Goal: Task Accomplishment & Management: Use online tool/utility

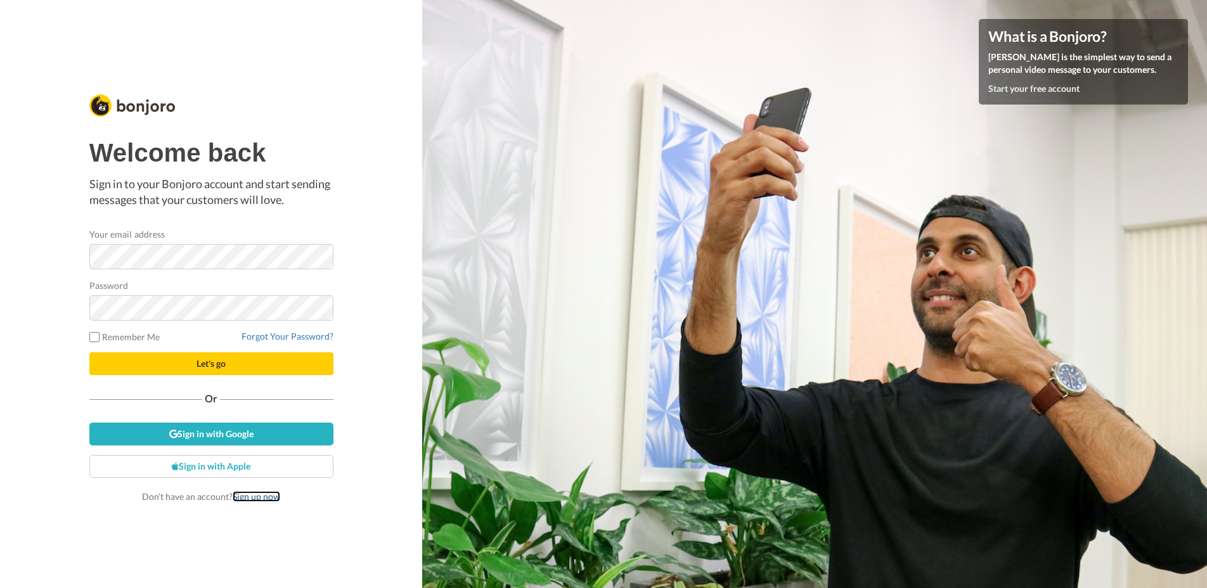
click at [252, 498] on link "Sign up now" at bounding box center [257, 496] width 48 height 11
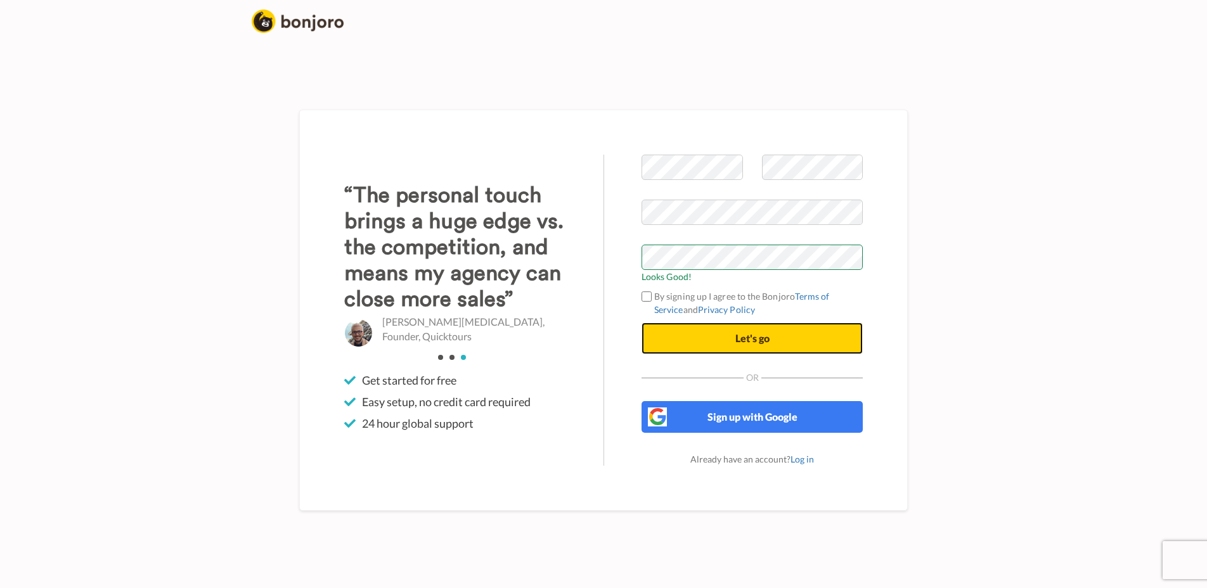
click at [696, 339] on button "Let's go" at bounding box center [752, 339] width 221 height 32
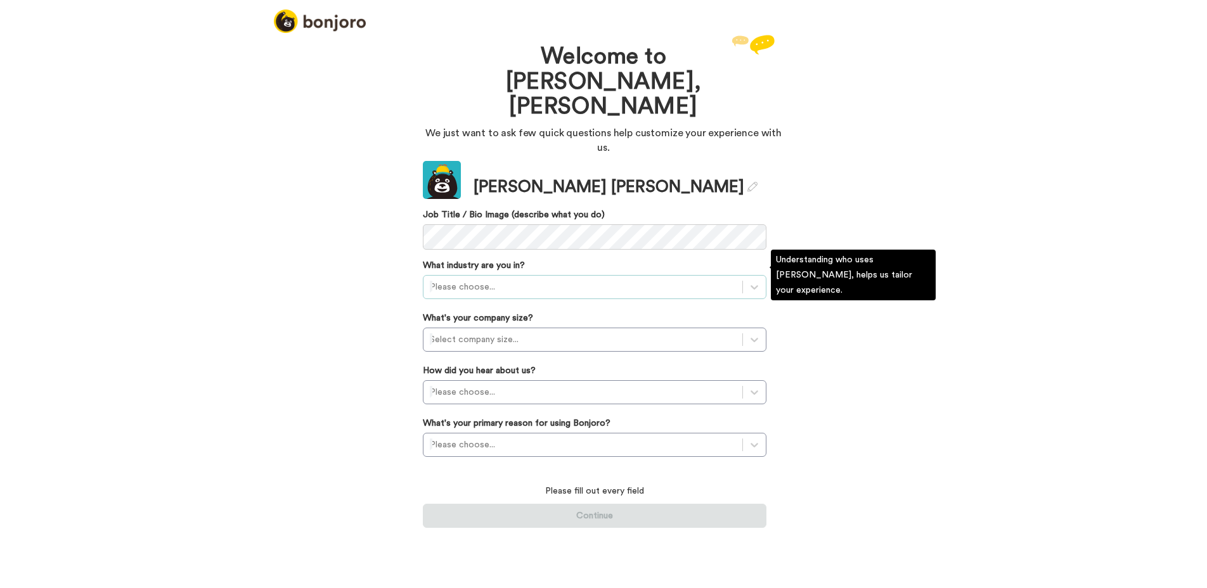
click at [512, 275] on div "Please choose..." at bounding box center [595, 287] width 344 height 24
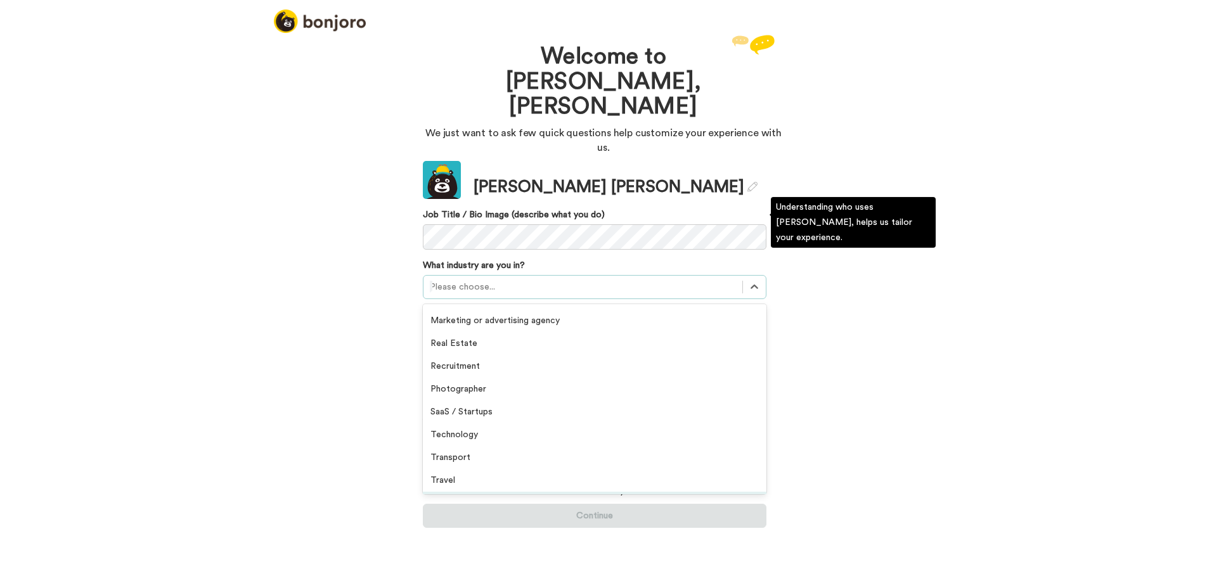
scroll to position [294, 0]
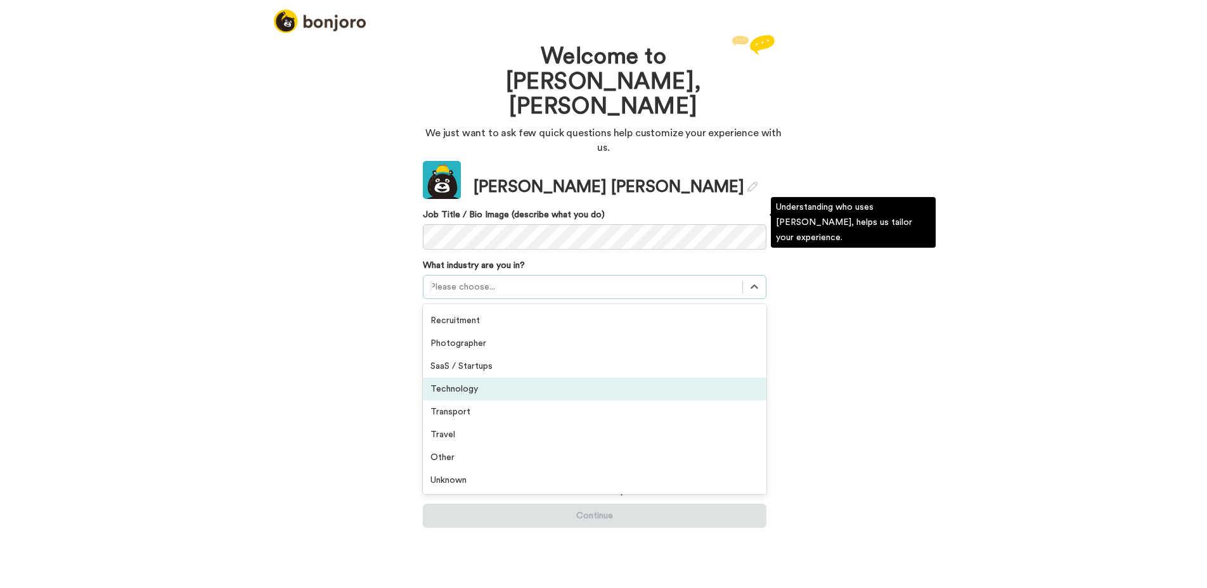
click at [483, 378] on div "Technology" at bounding box center [595, 389] width 344 height 23
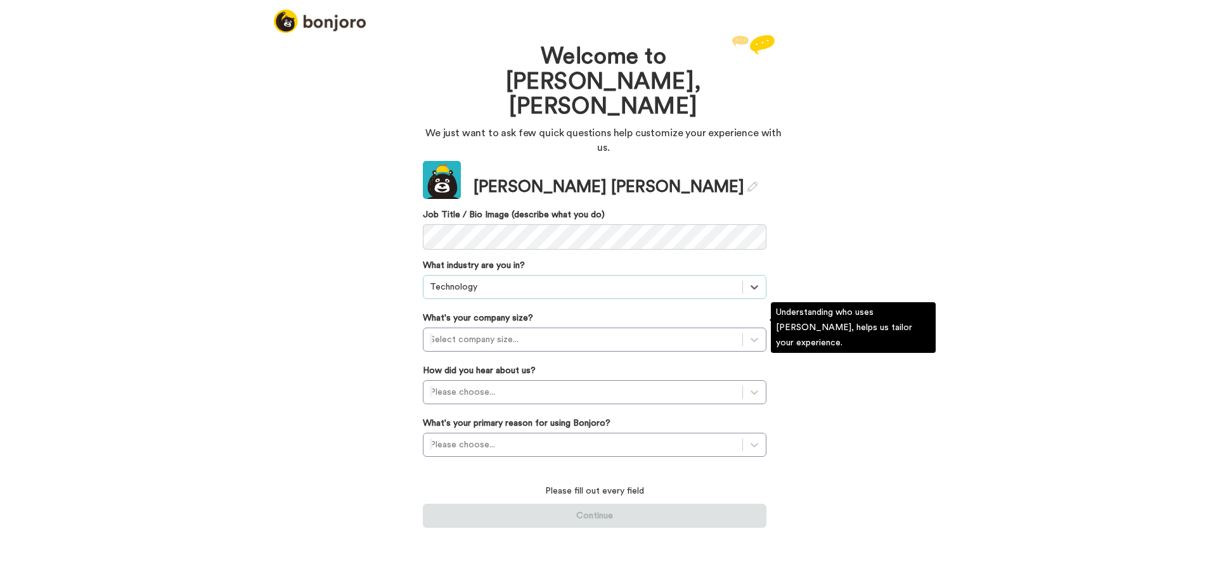
click at [397, 323] on div "Welcome to Bonjoro, Lucy We just want to ask few quick questions help customize…" at bounding box center [603, 310] width 1207 height 557
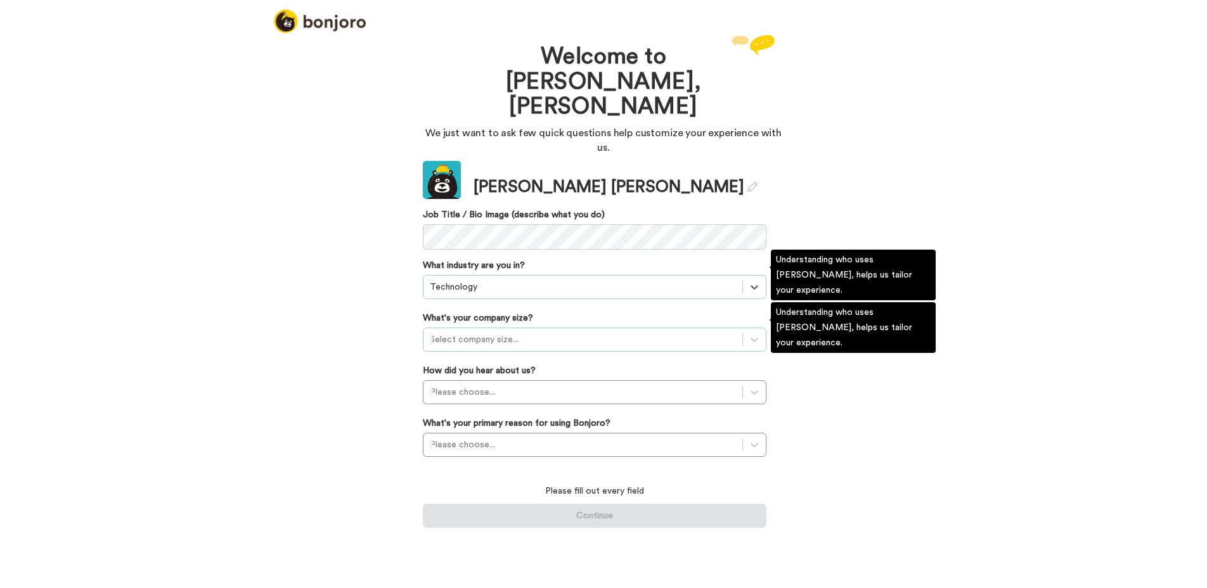
click at [486, 332] on div at bounding box center [583, 339] width 306 height 15
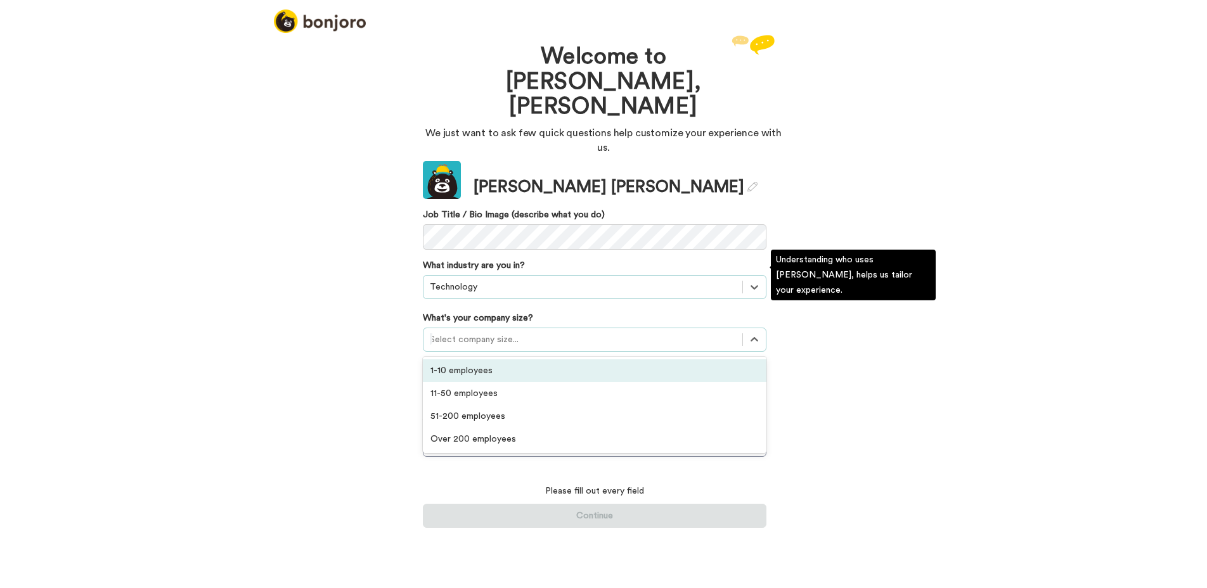
click at [491, 359] on div "1-10 employees" at bounding box center [595, 370] width 344 height 23
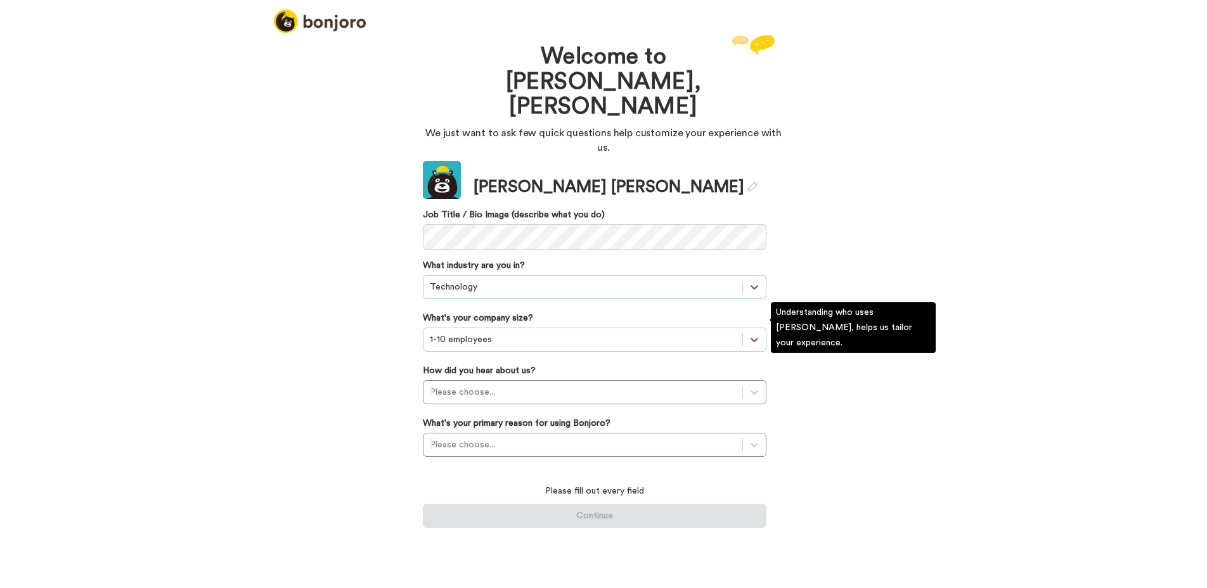
click at [358, 318] on div "Welcome to Bonjoro, Lucy We just want to ask few quick questions help customize…" at bounding box center [603, 310] width 1207 height 557
click at [487, 385] on div at bounding box center [583, 392] width 306 height 15
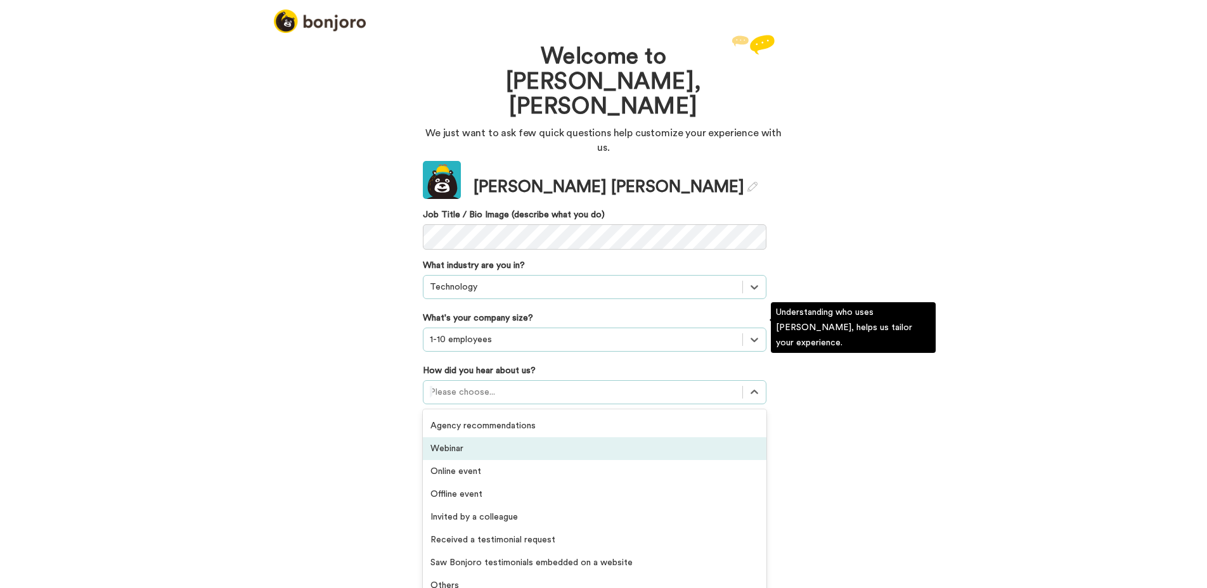
scroll to position [0, 0]
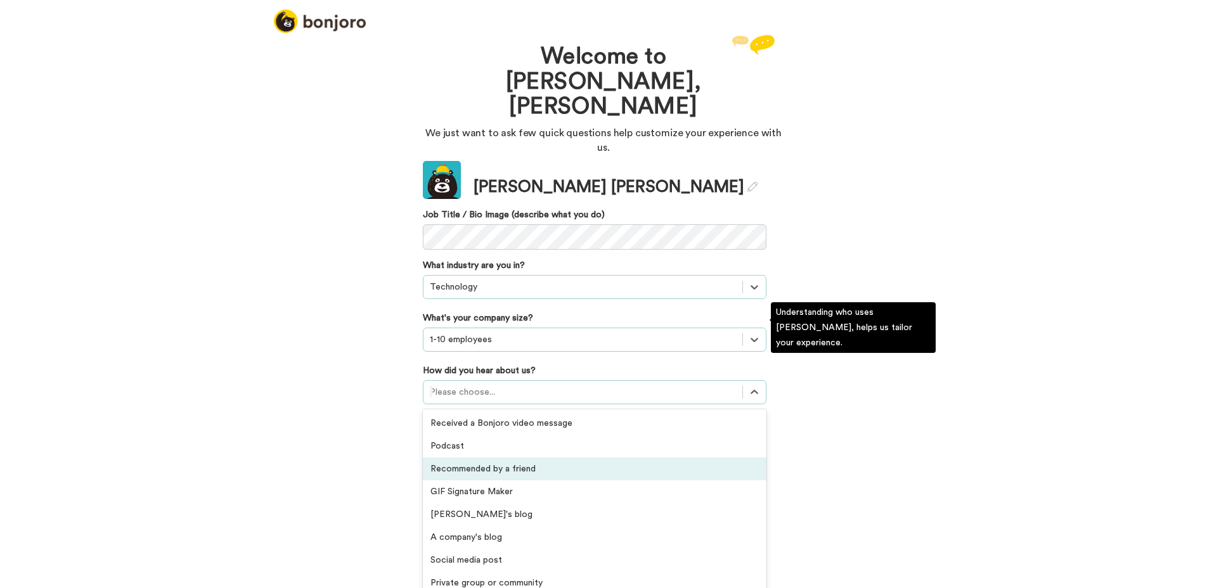
click at [475, 458] on div "Recommended by a friend" at bounding box center [595, 469] width 344 height 23
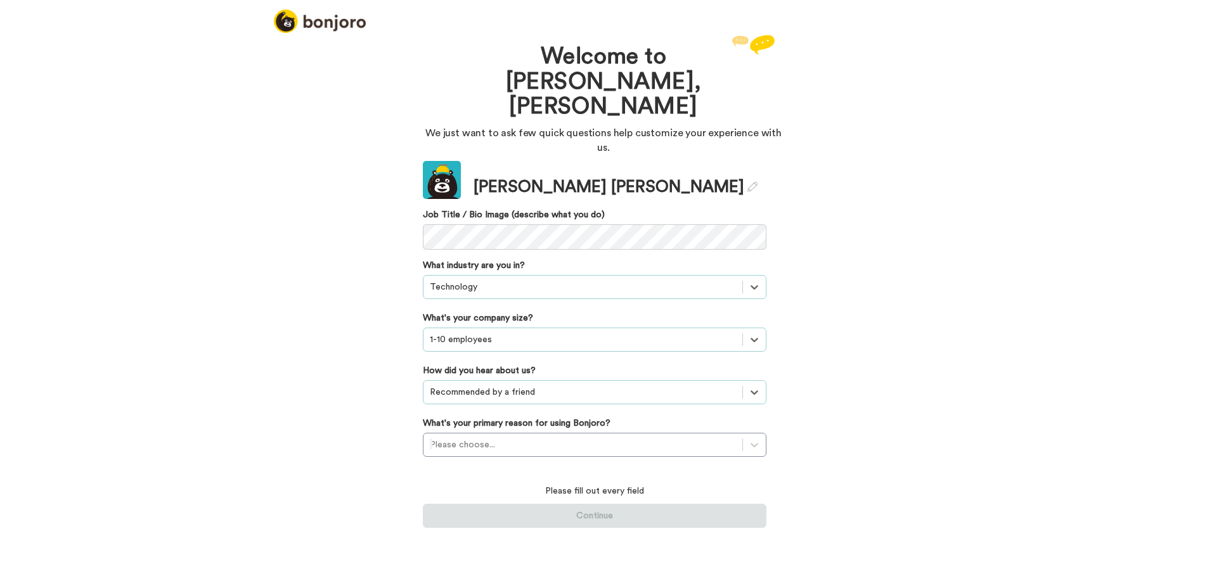
click at [397, 388] on div "Welcome to Bonjoro, Lucy We just want to ask few quick questions help customize…" at bounding box center [603, 310] width 1207 height 557
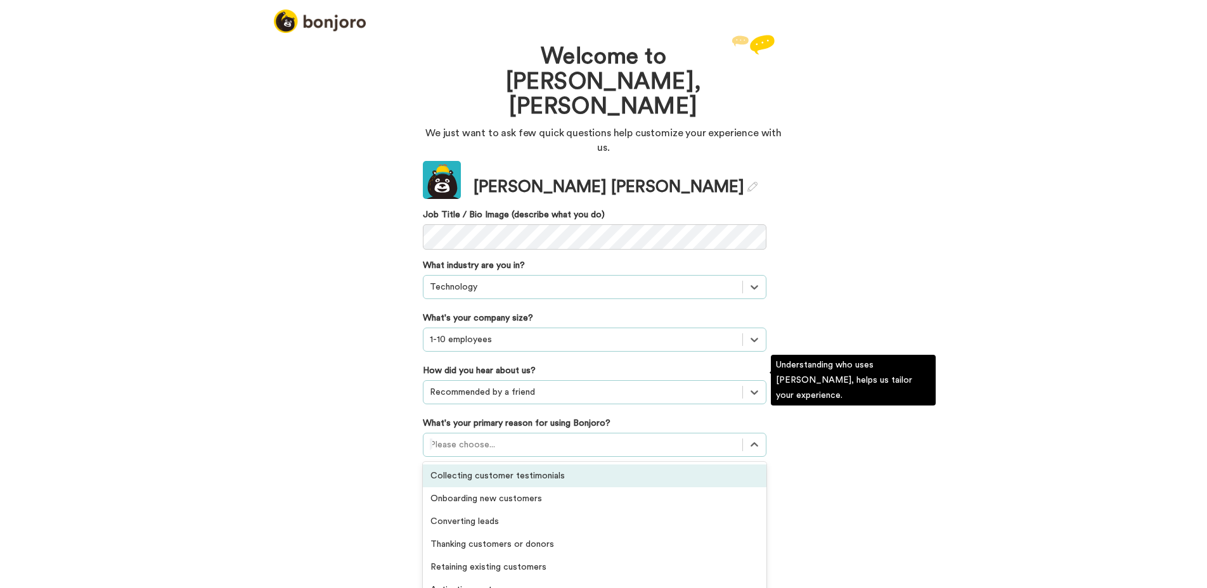
click at [494, 437] on div at bounding box center [583, 444] width 306 height 15
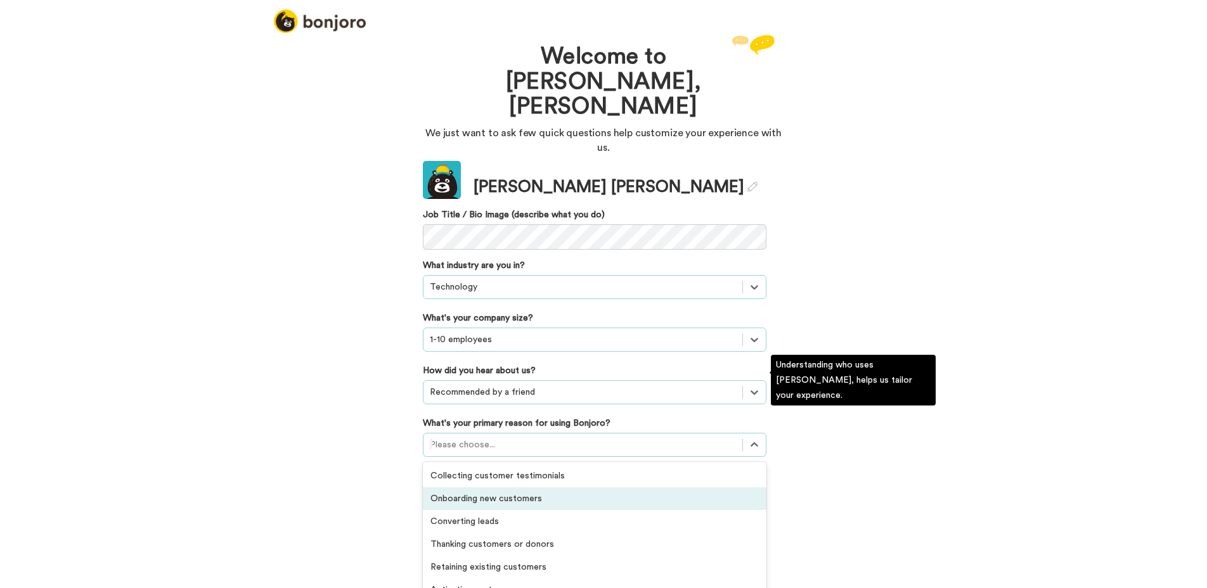
click at [506, 487] on div "Onboarding new customers" at bounding box center [595, 498] width 344 height 23
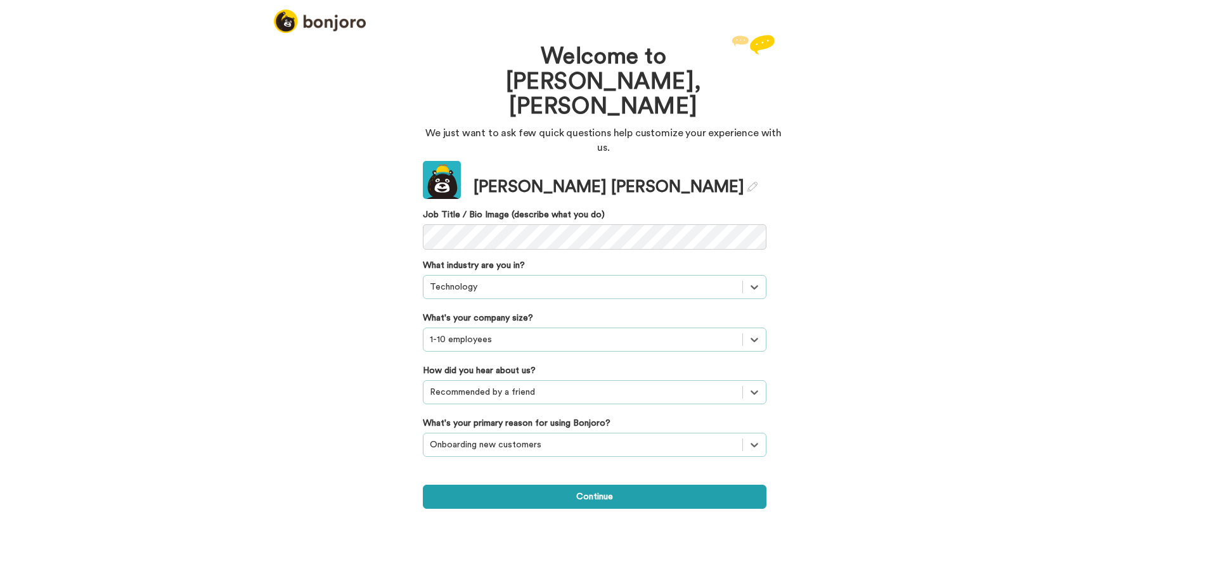
click at [379, 432] on div "Welcome to Bonjoro, Lucy We just want to ask few quick questions help customize…" at bounding box center [603, 310] width 1207 height 557
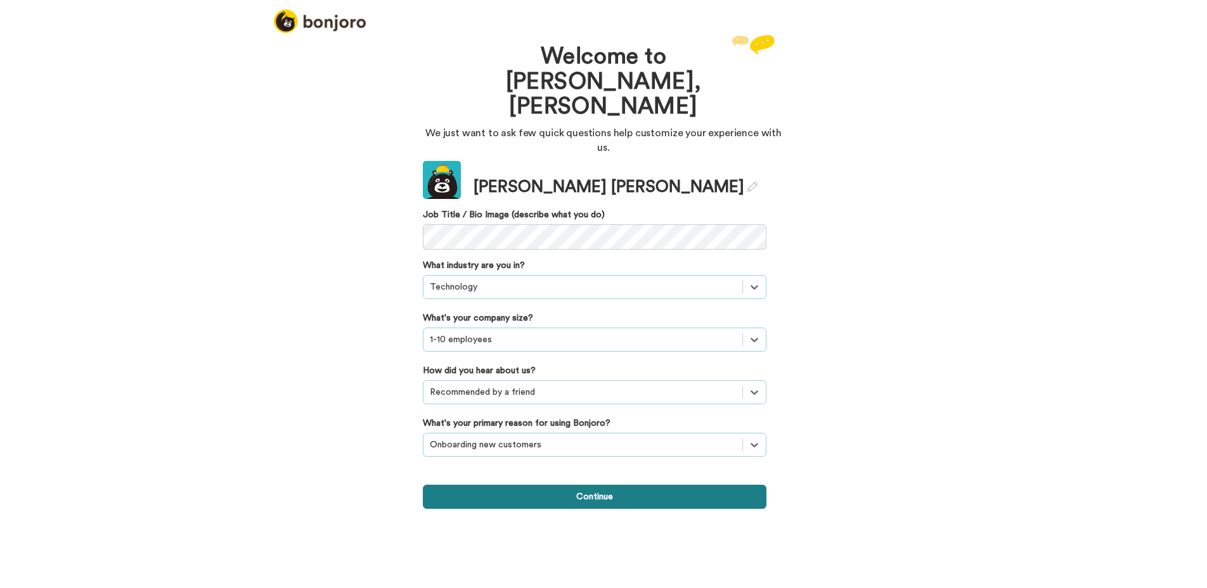
click at [581, 485] on button "Continue" at bounding box center [595, 497] width 344 height 24
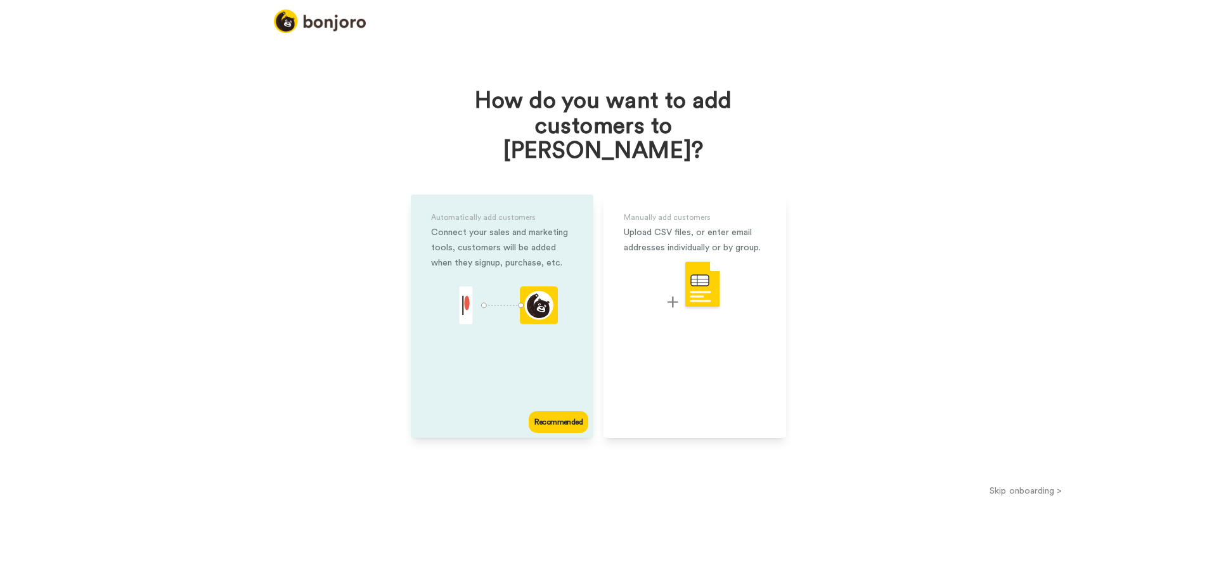
click at [504, 354] on div "Automatically add customers Connect your sales and marketing tools, customers w…" at bounding box center [502, 316] width 183 height 243
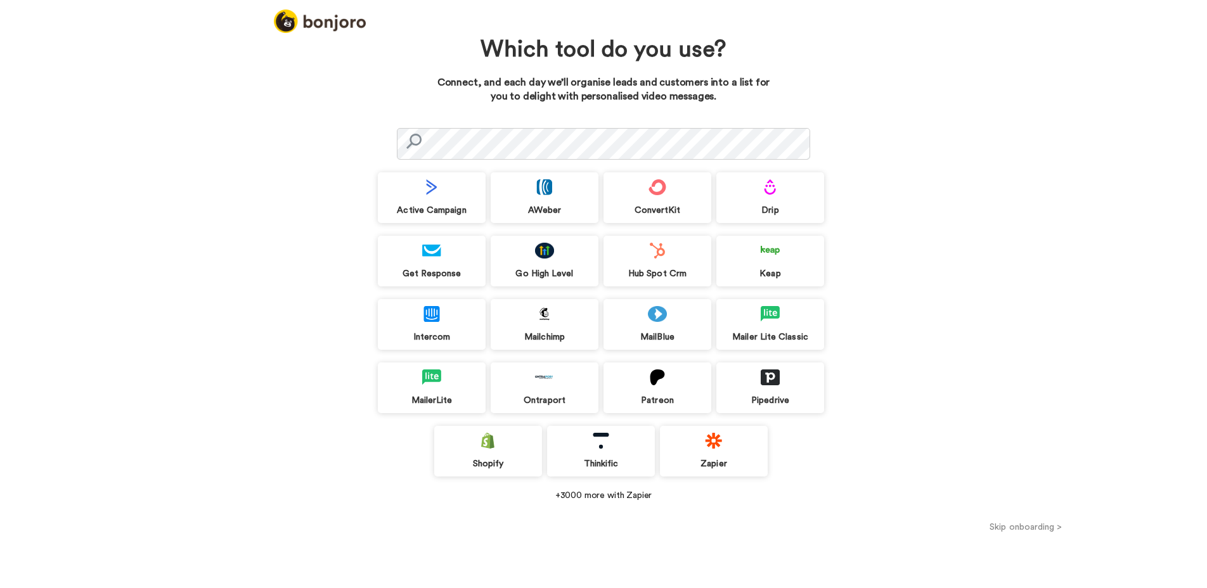
click at [1048, 527] on button "Skip onboarding >" at bounding box center [1026, 526] width 362 height 13
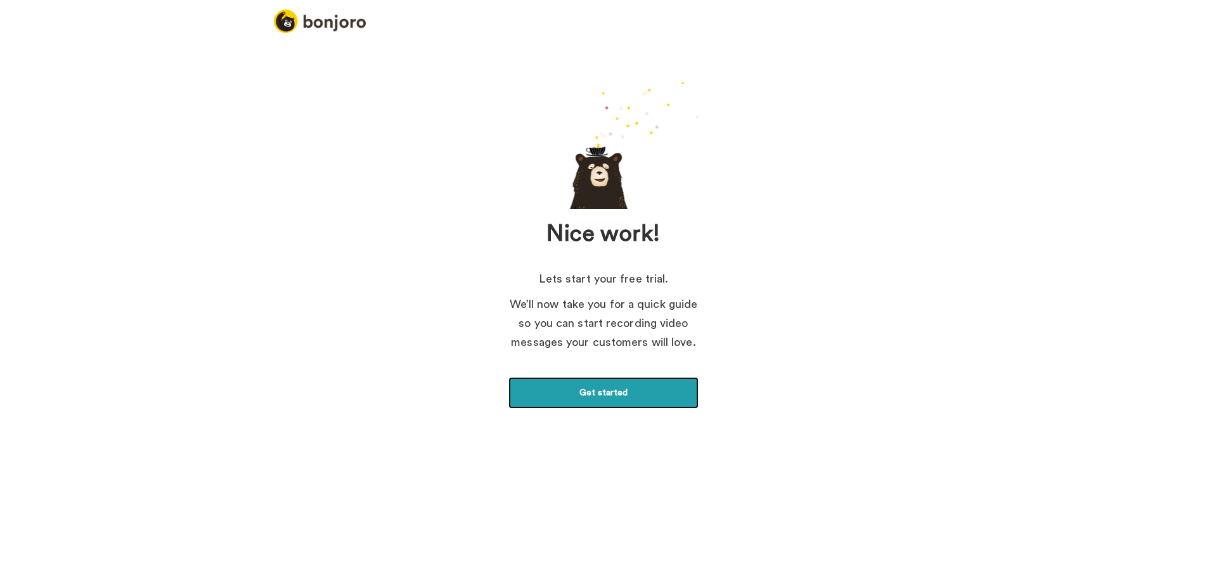
click at [581, 396] on link "Get started" at bounding box center [603, 393] width 190 height 32
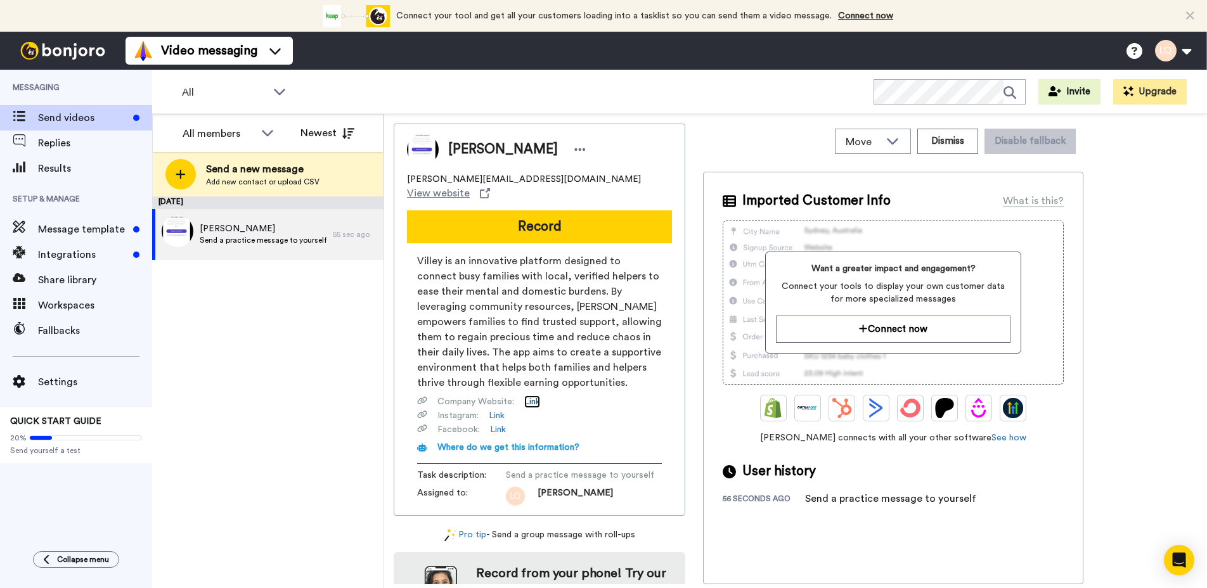
click at [529, 396] on link "Link" at bounding box center [532, 402] width 16 height 13
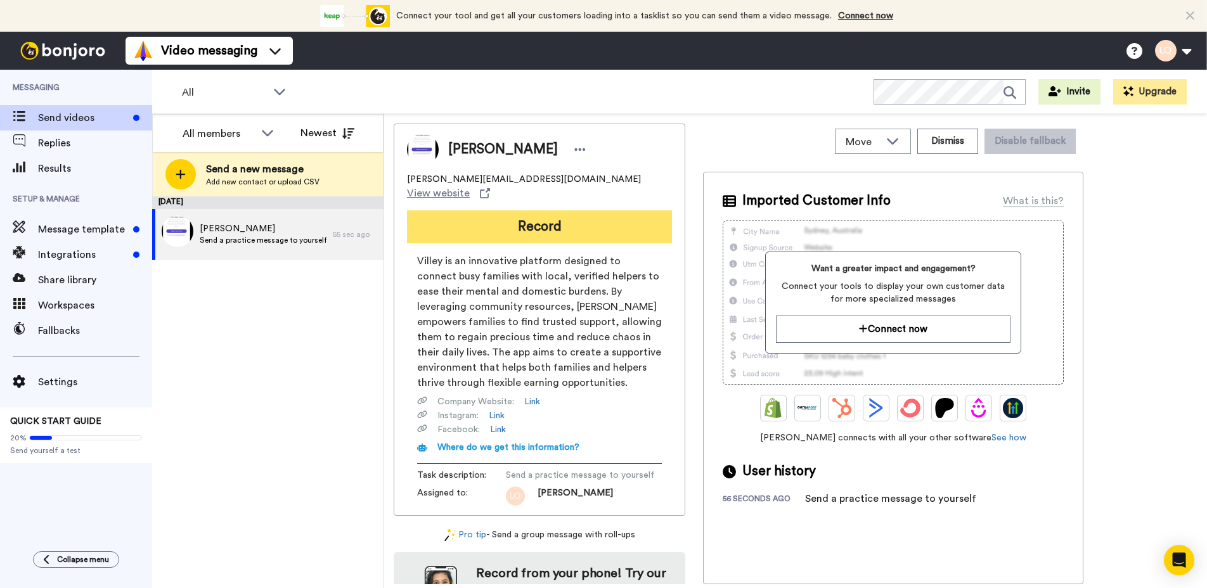
click at [524, 210] on button "Record" at bounding box center [539, 226] width 265 height 33
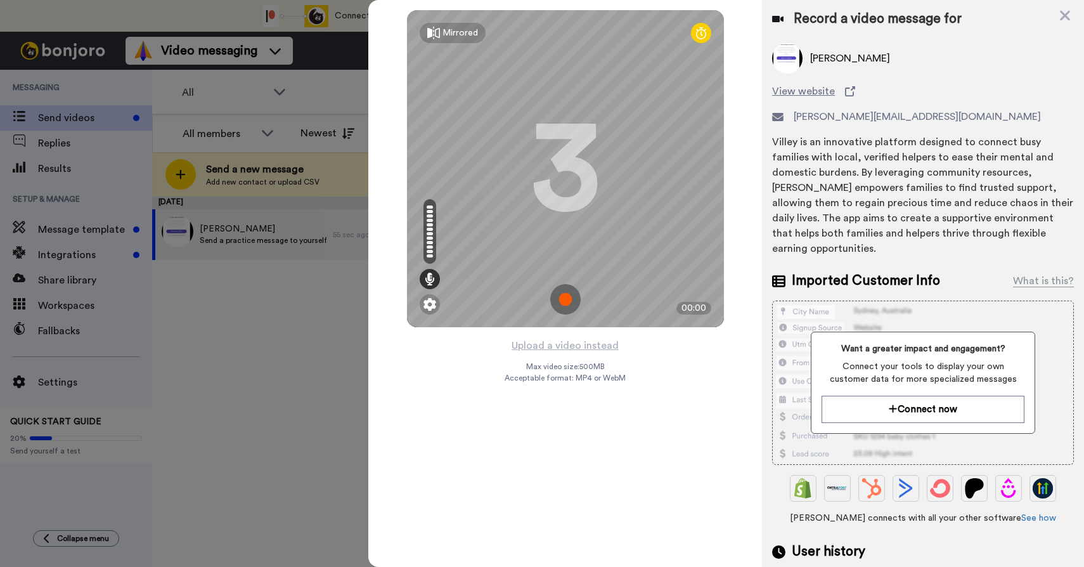
click at [562, 306] on img at bounding box center [565, 299] width 30 height 30
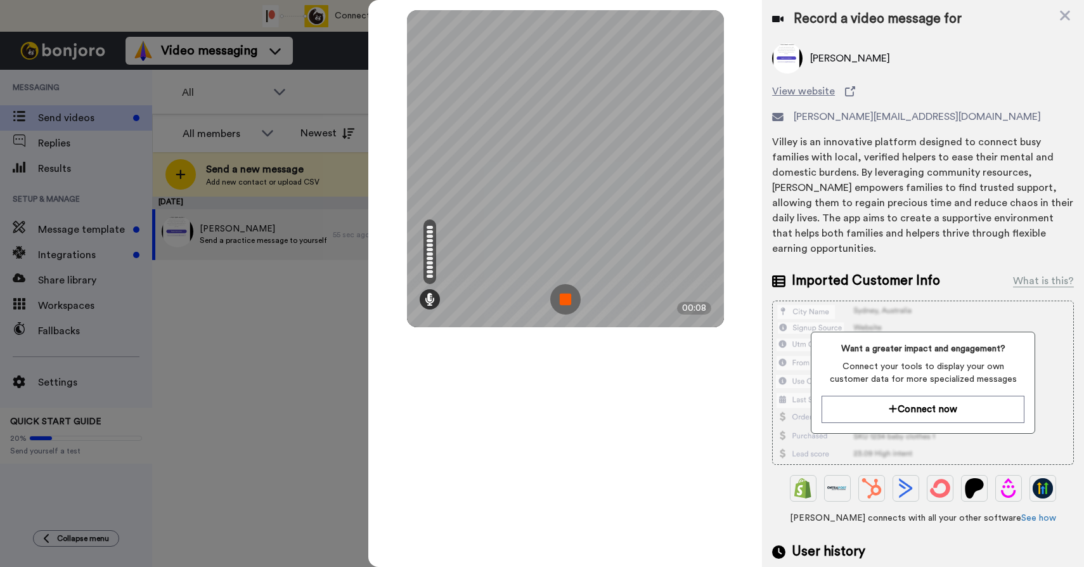
click at [564, 302] on img at bounding box center [565, 299] width 30 height 30
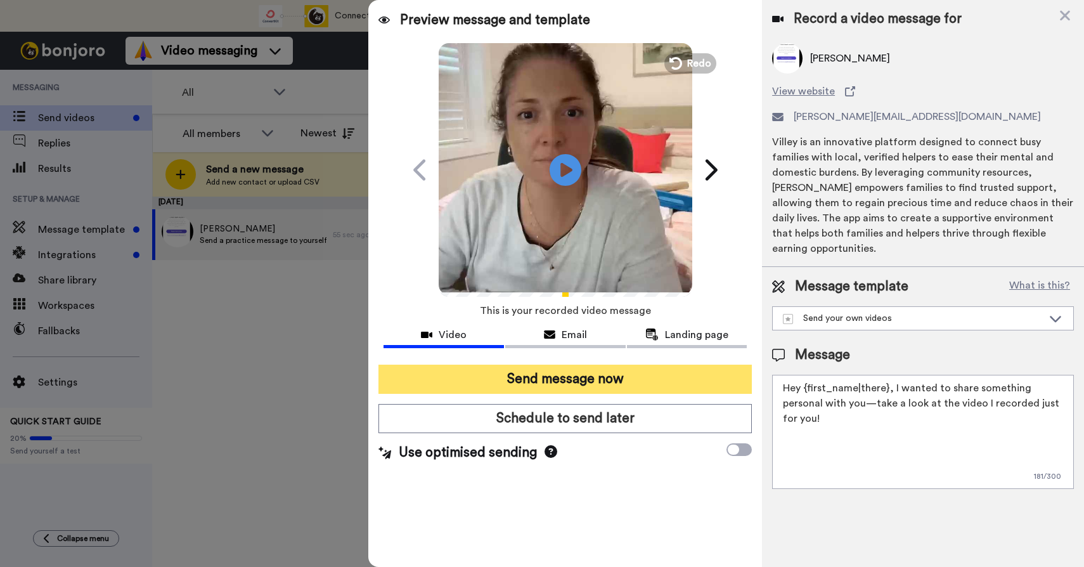
click at [604, 387] on button "Send message now" at bounding box center [564, 378] width 373 height 29
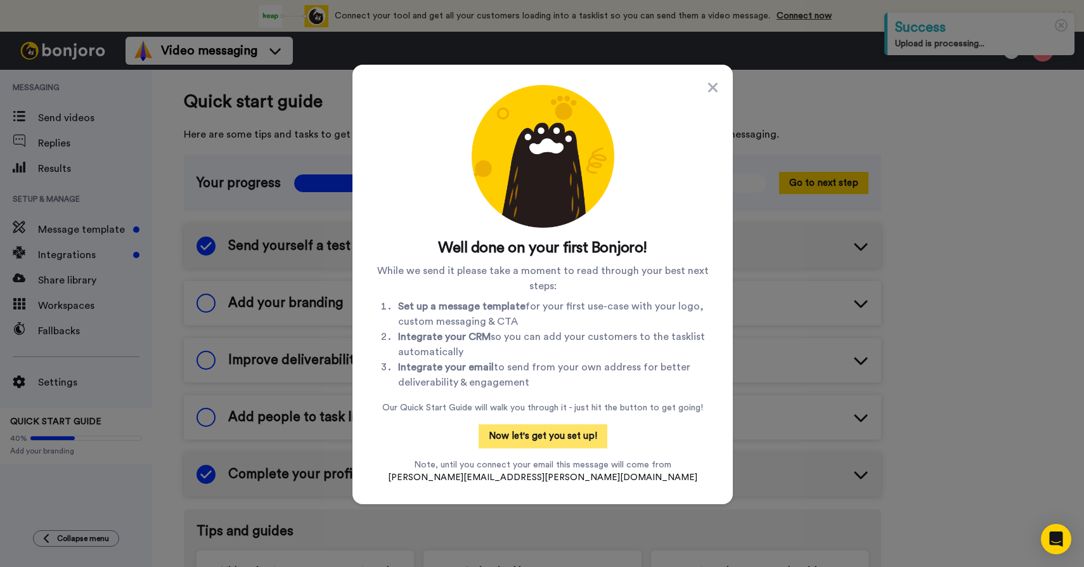
click at [554, 437] on button "Now let's get you set up!" at bounding box center [543, 436] width 129 height 24
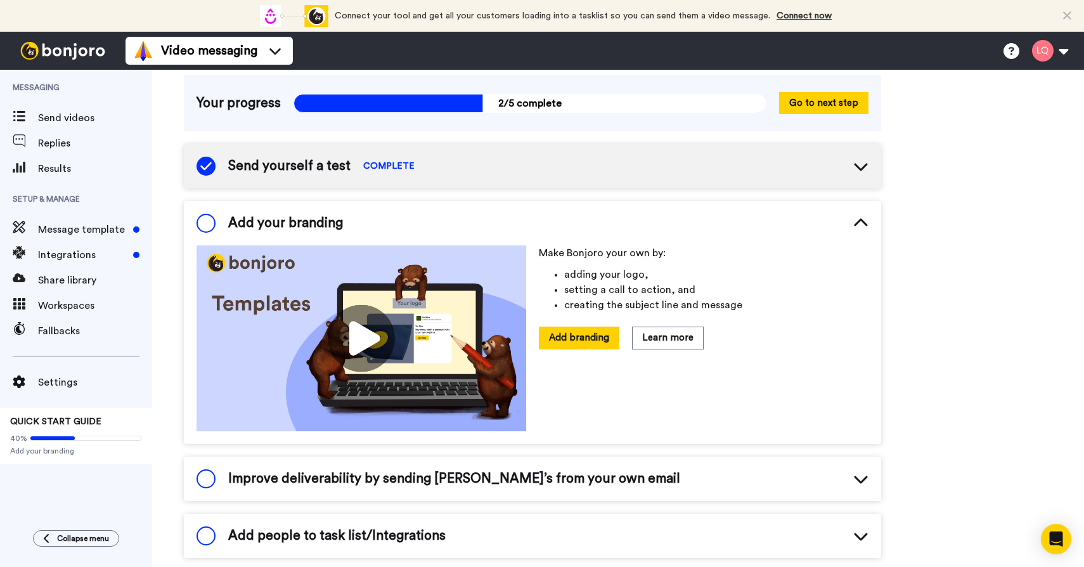
scroll to position [79, 0]
click at [207, 223] on span at bounding box center [206, 223] width 19 height 19
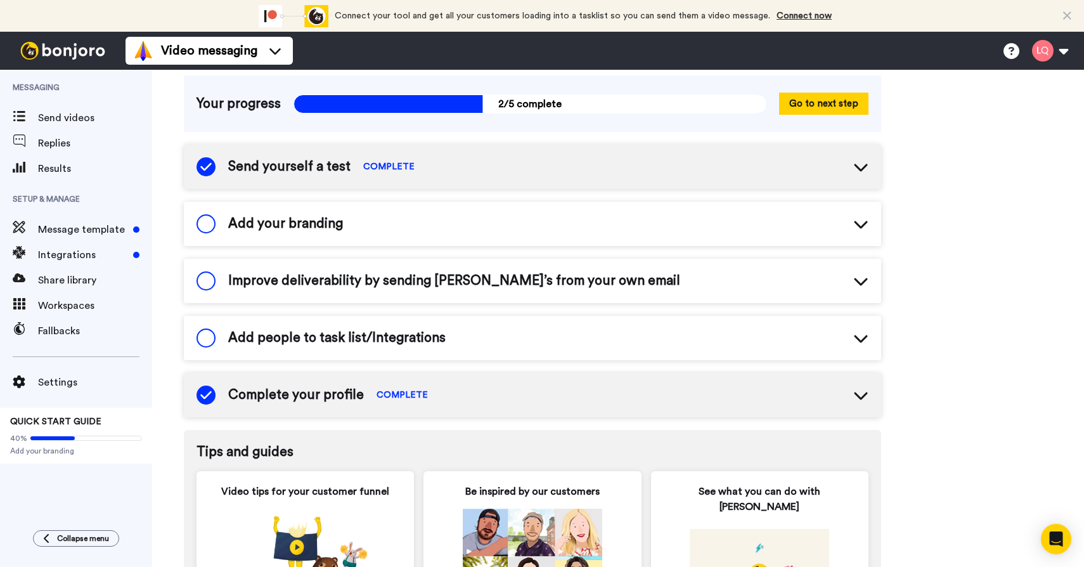
click at [309, 229] on span "Add your branding" at bounding box center [285, 223] width 115 height 19
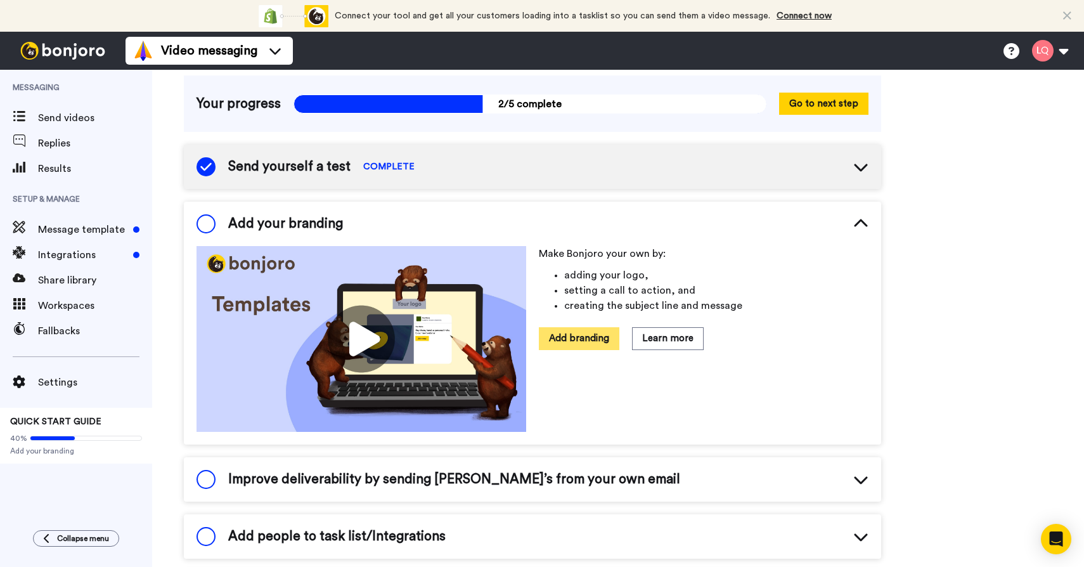
click at [558, 343] on button "Add branding" at bounding box center [579, 338] width 81 height 22
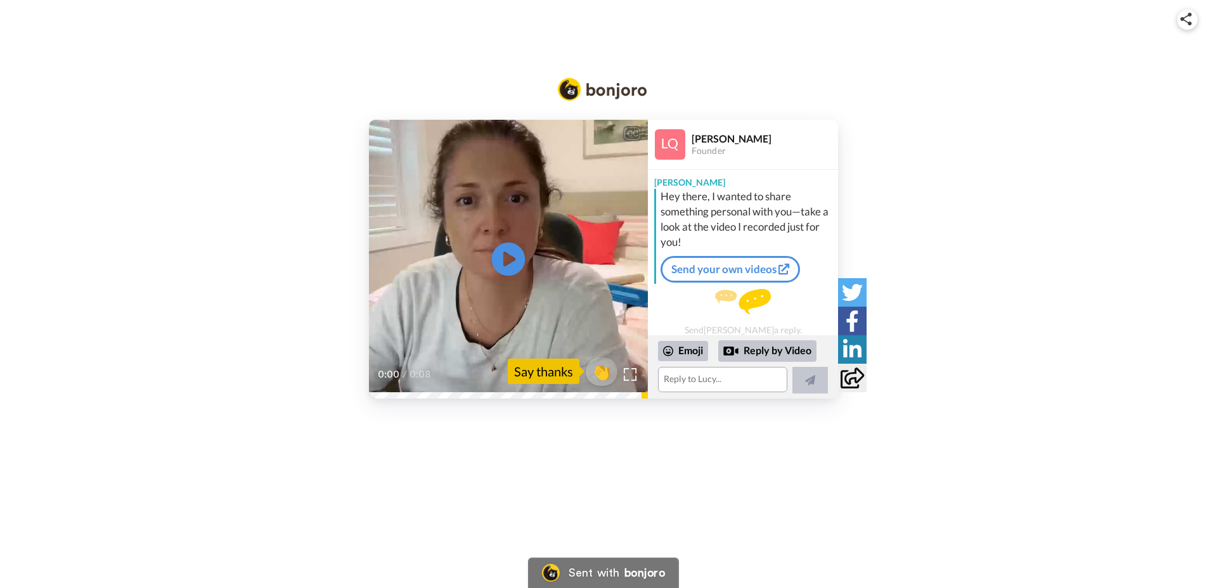
click at [510, 259] on icon "Play/Pause" at bounding box center [509, 259] width 34 height 60
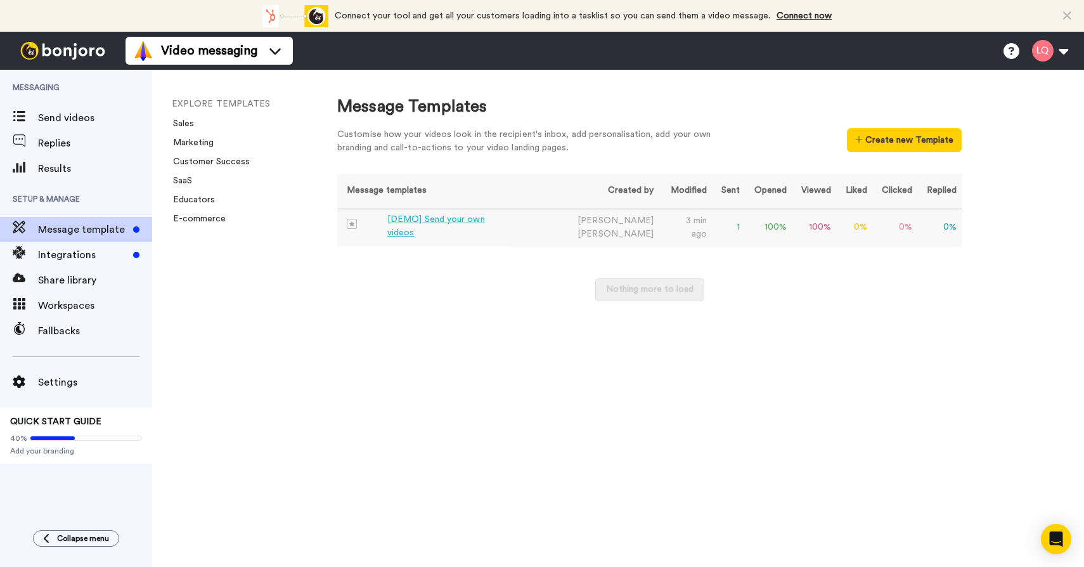
click at [486, 229] on div "[DEMO] Send your own videos" at bounding box center [446, 226] width 119 height 27
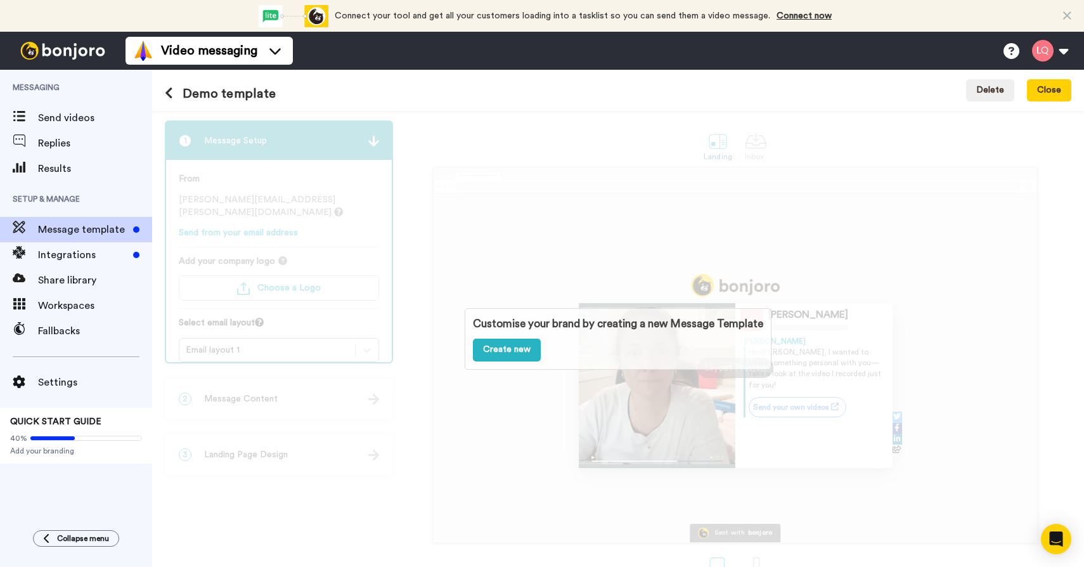
click at [550, 254] on div "Customise your brand by creating a new Message Template Create new" at bounding box center [618, 339] width 932 height 456
click at [511, 353] on link "Create new" at bounding box center [507, 350] width 68 height 23
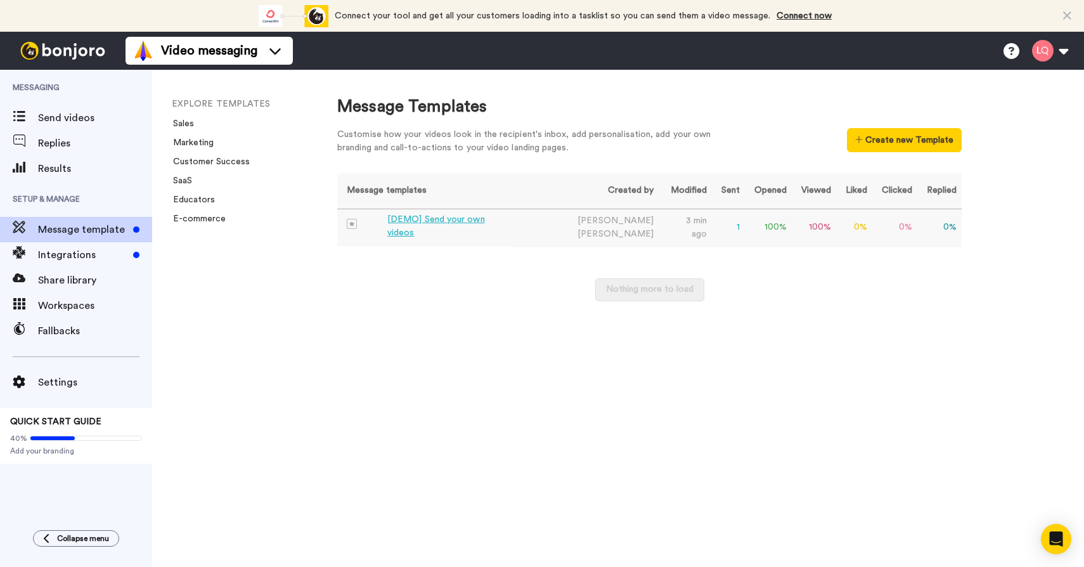
click at [465, 226] on div "[DEMO] Send your own videos" at bounding box center [446, 226] width 119 height 27
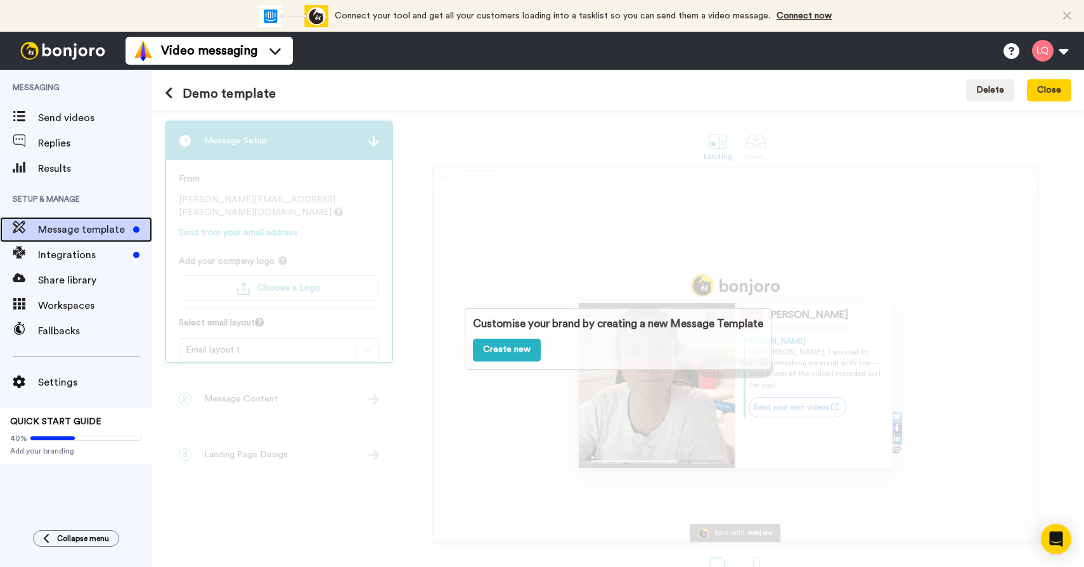
click at [105, 228] on span "Message template" at bounding box center [83, 229] width 90 height 15
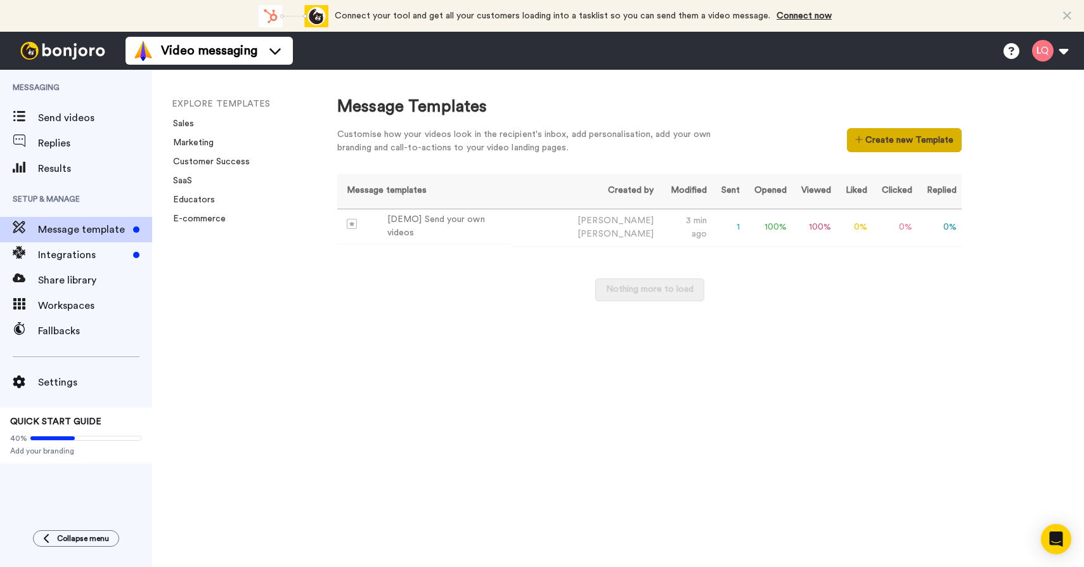
click at [896, 133] on button "Create new Template" at bounding box center [904, 140] width 115 height 24
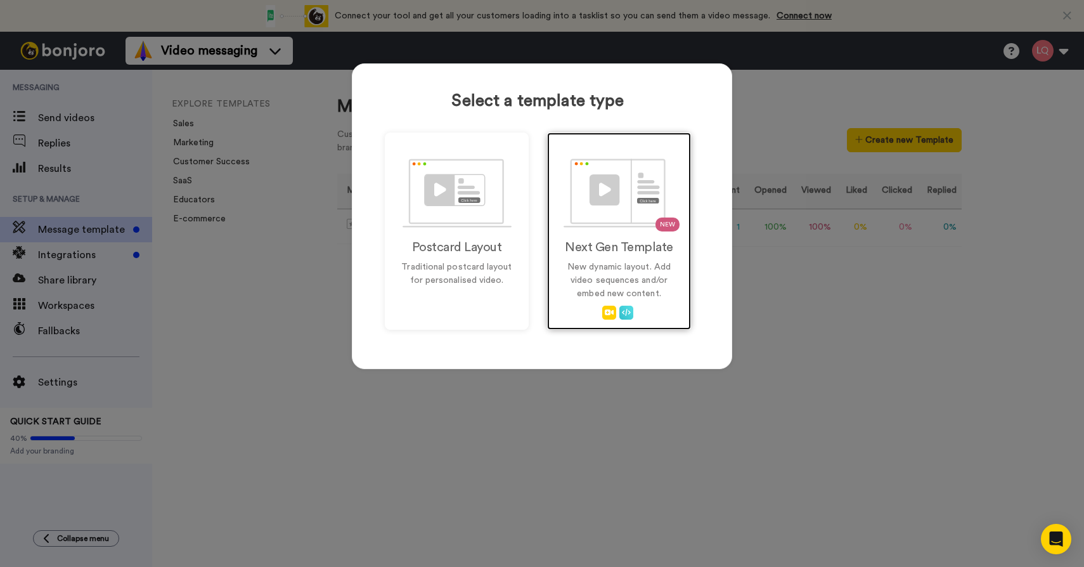
click at [578, 236] on div "NEW Next Gen Template New dynamic layout. Add video sequences and/or embed new …" at bounding box center [619, 230] width 144 height 197
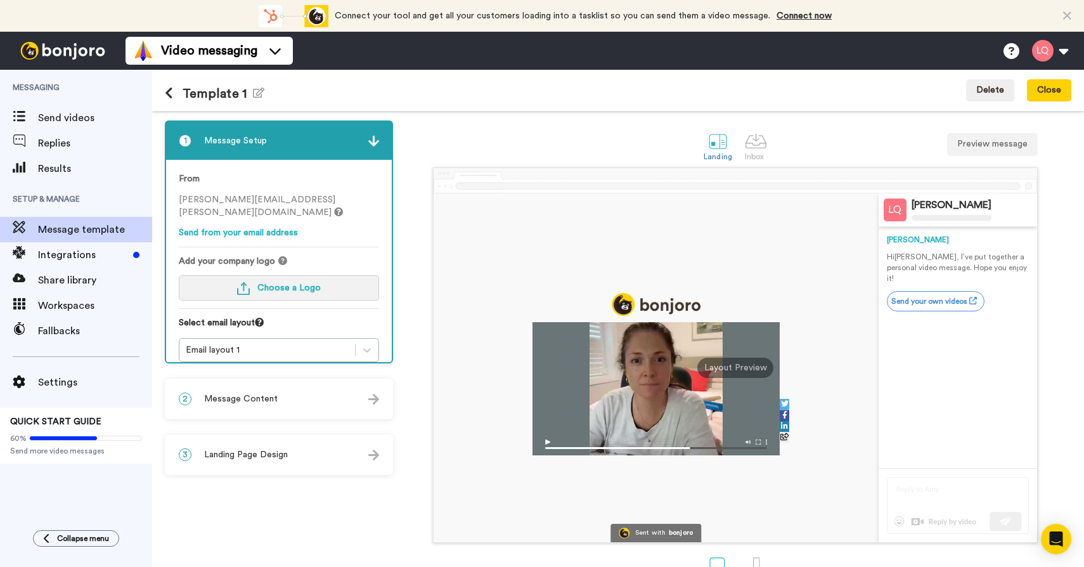
click at [285, 283] on span "Choose a Logo" at bounding box center [288, 287] width 63 height 9
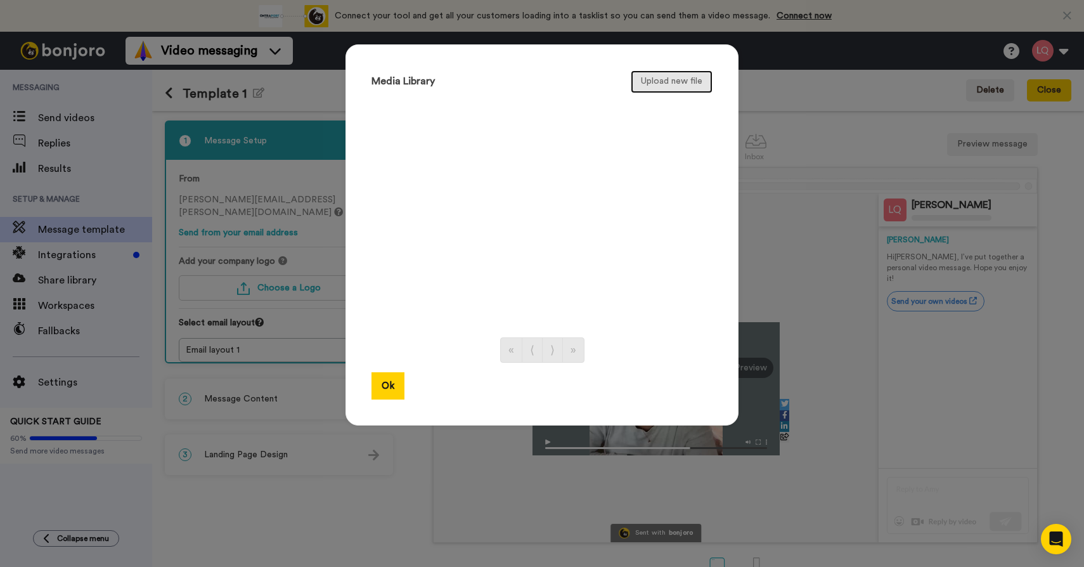
click at [671, 75] on button "Upload new file" at bounding box center [672, 81] width 82 height 23
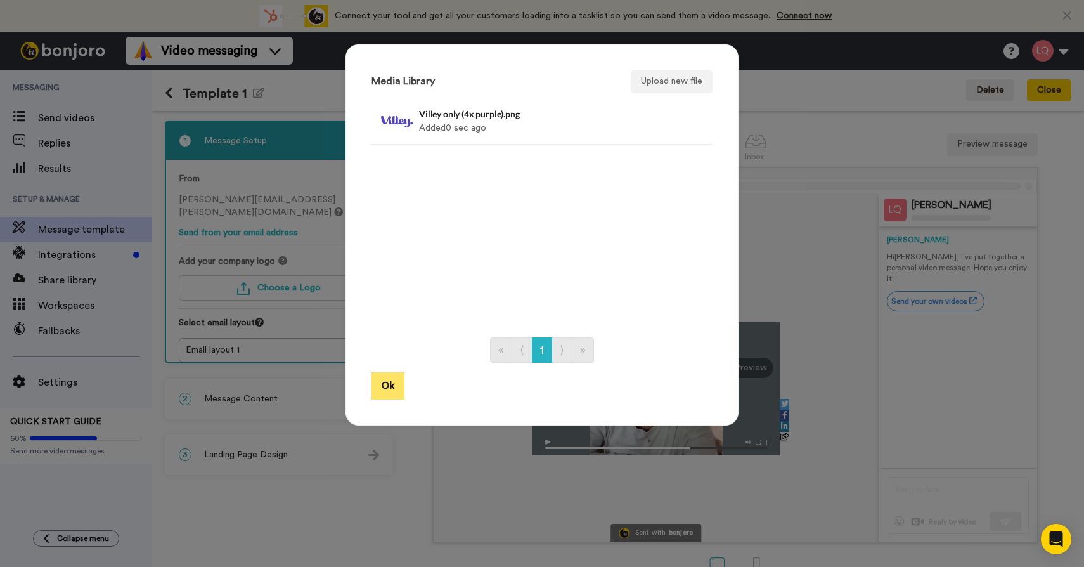
click at [380, 386] on button "Ok" at bounding box center [387, 385] width 33 height 27
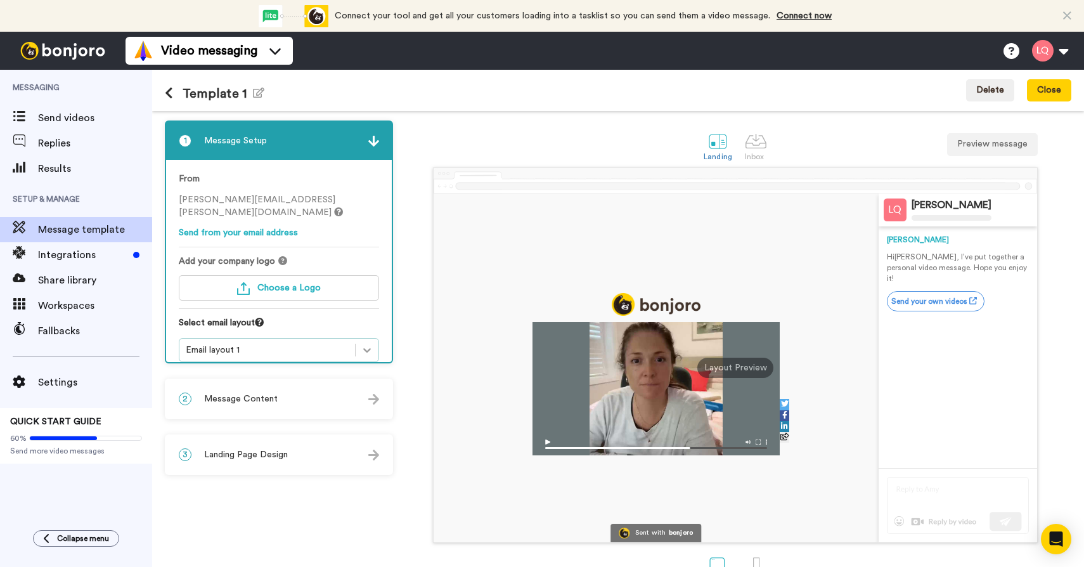
click at [361, 344] on icon at bounding box center [367, 350] width 13 height 13
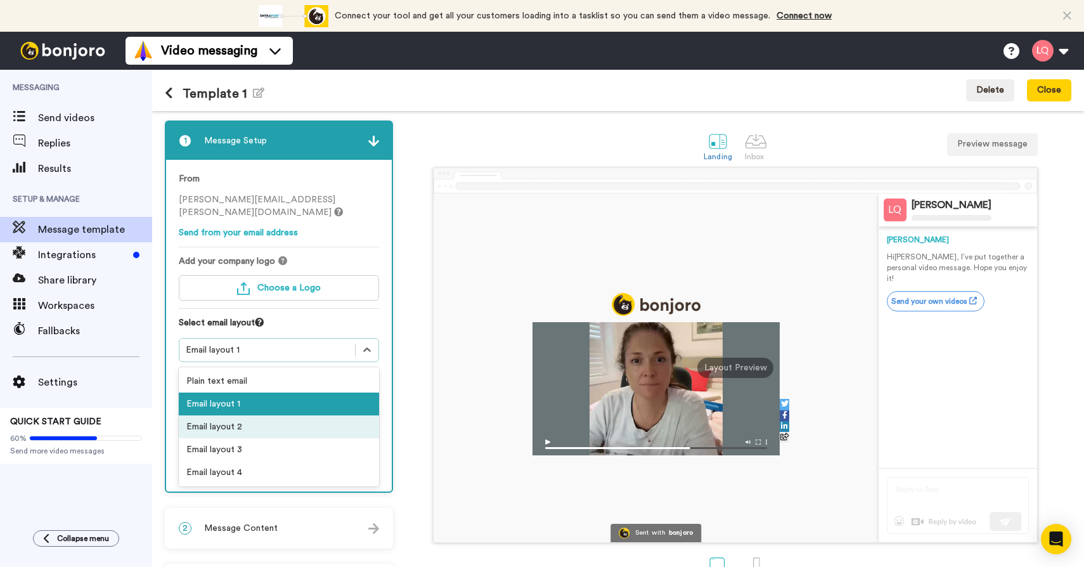
click at [333, 415] on div "Email layout 2" at bounding box center [279, 426] width 200 height 23
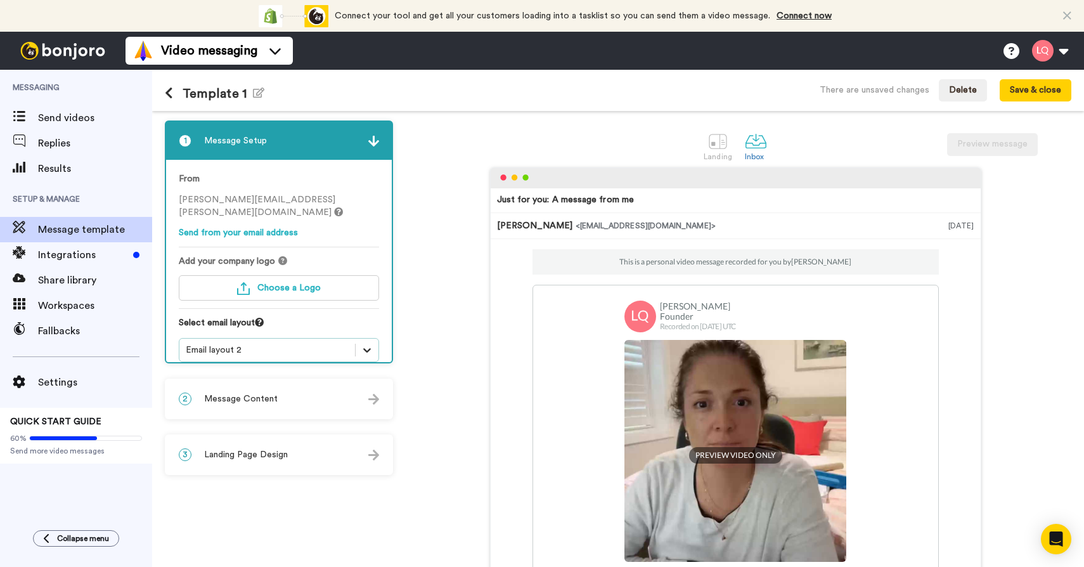
click at [371, 344] on icon at bounding box center [367, 350] width 13 height 13
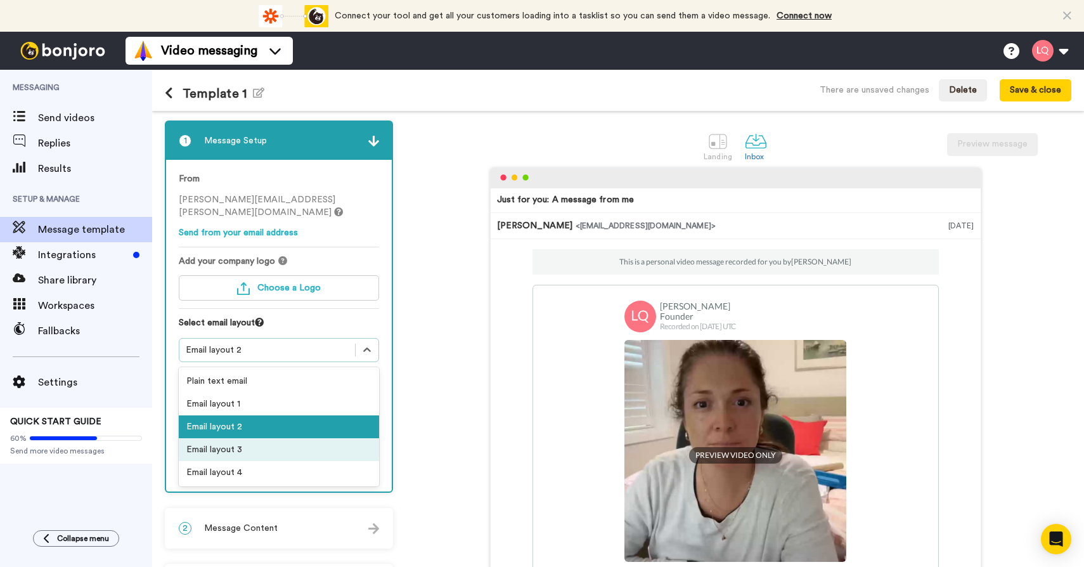
click at [307, 438] on div "Email layout 3" at bounding box center [279, 449] width 200 height 23
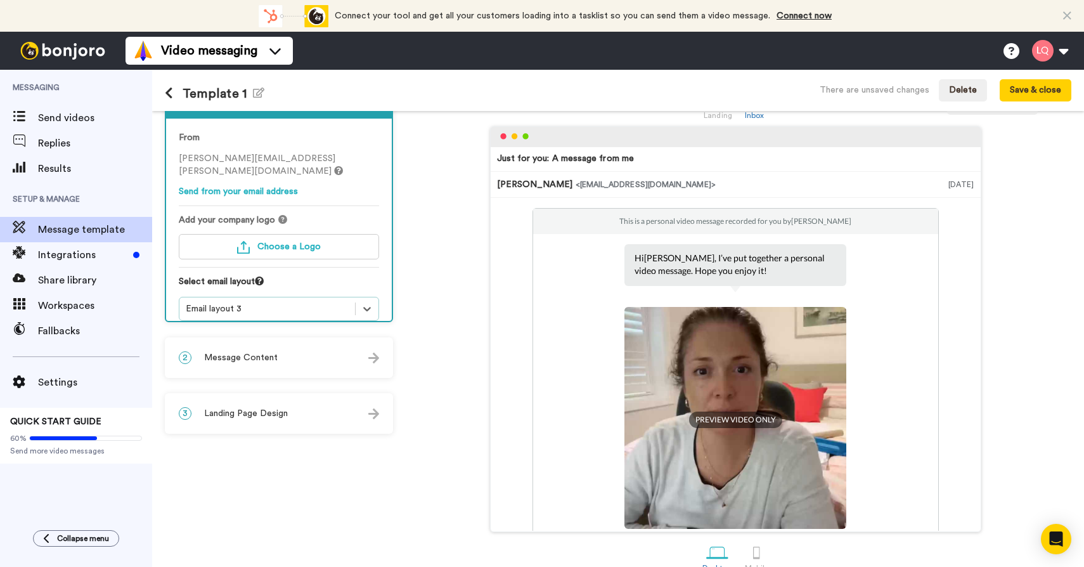
scroll to position [64, 0]
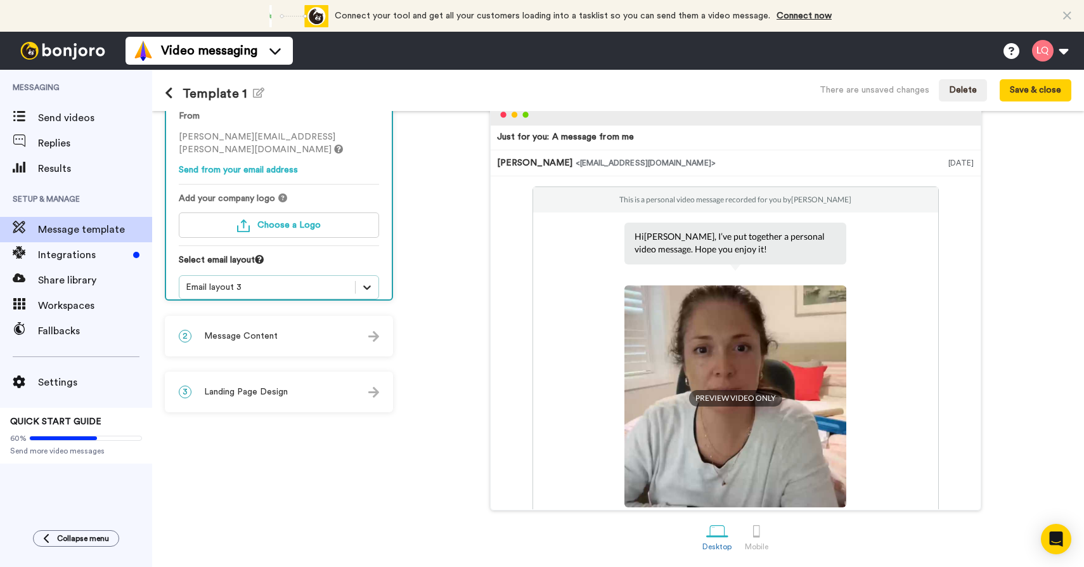
click at [369, 281] on icon at bounding box center [367, 287] width 13 height 13
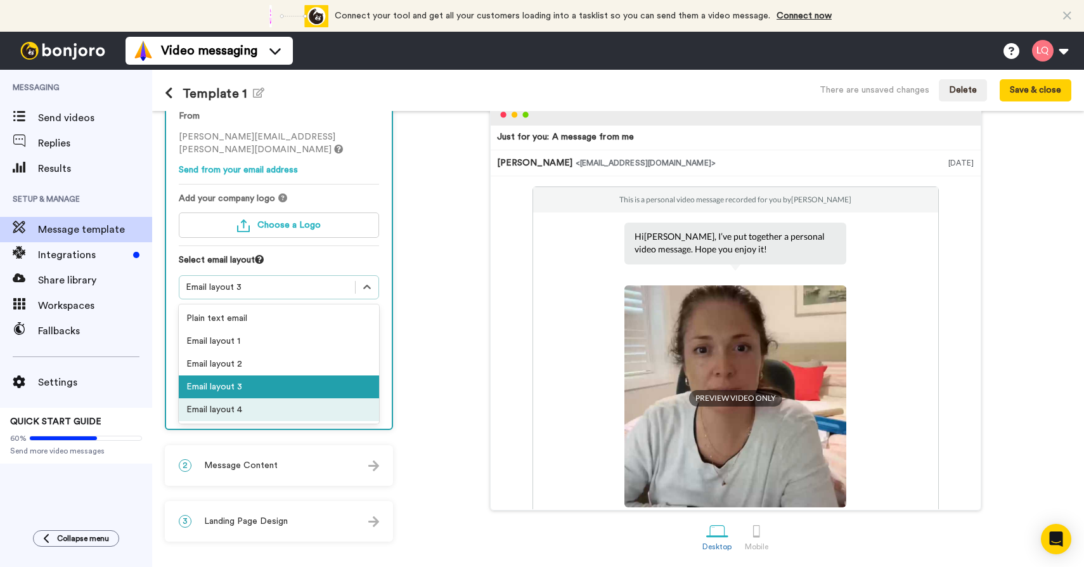
click at [304, 398] on div "Email layout 4" at bounding box center [279, 409] width 200 height 23
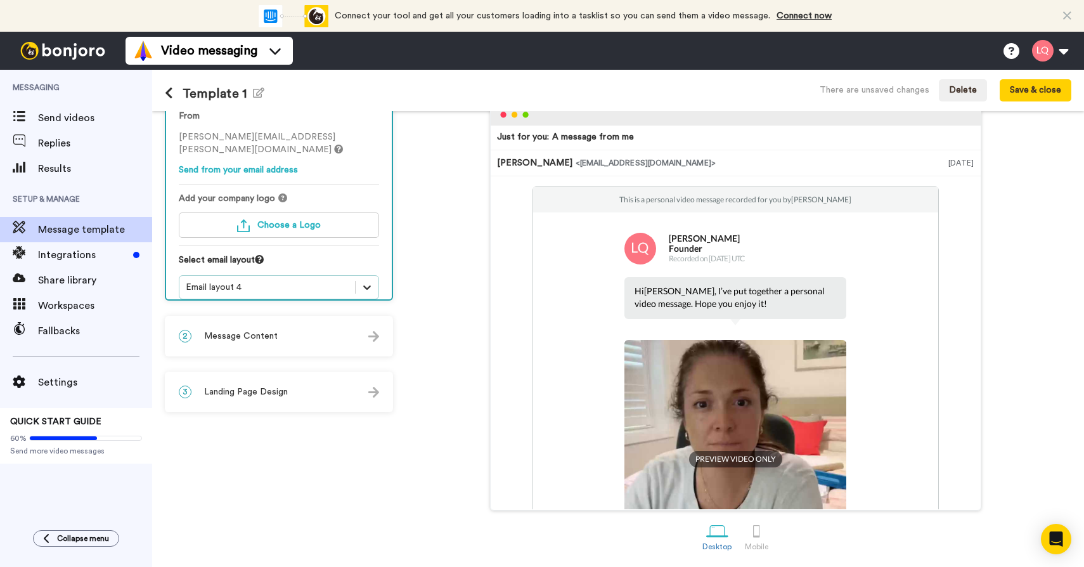
click at [370, 281] on icon at bounding box center [367, 287] width 13 height 13
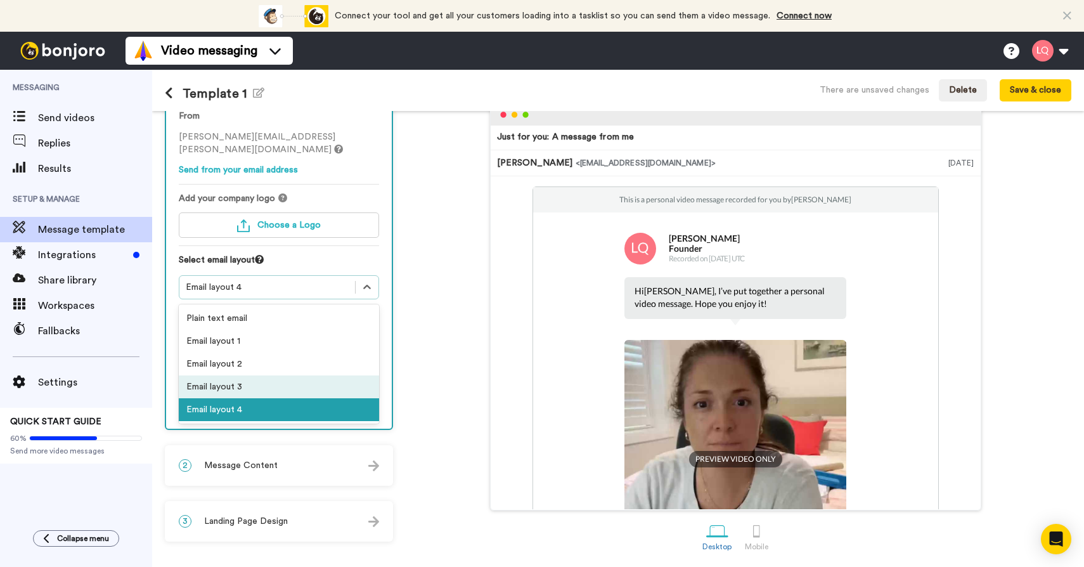
click at [267, 375] on div "Email layout 3" at bounding box center [279, 386] width 200 height 23
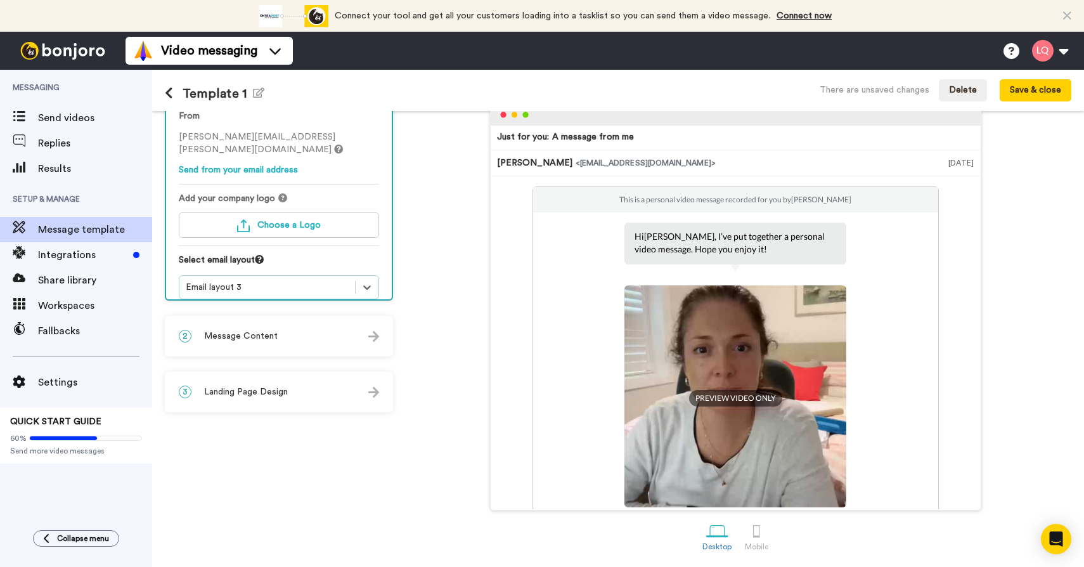
click at [319, 332] on div "2 Message Content" at bounding box center [279, 336] width 226 height 38
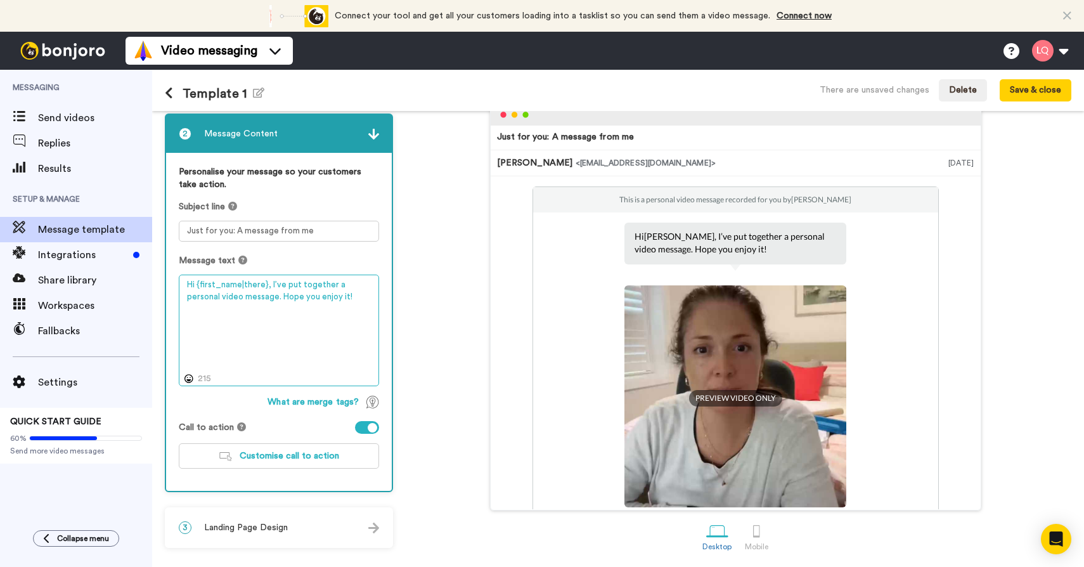
drag, startPoint x: 269, startPoint y: 282, endPoint x: 328, endPoint y: 303, distance: 62.0
click at [328, 303] on textarea "Hi {first_name|there}, I’ve put together a personal video message. Hope you enj…" at bounding box center [279, 330] width 200 height 112
click at [338, 303] on textarea "Hi {first_name|there}, I’ve put together a personal video message. Hope you enj…" at bounding box center [279, 330] width 200 height 112
drag, startPoint x: 268, startPoint y: 285, endPoint x: 325, endPoint y: 308, distance: 61.1
click at [325, 308] on textarea "Hi {first_name|there}, I’ve put together a personal video message. Hope you enj…" at bounding box center [279, 330] width 200 height 112
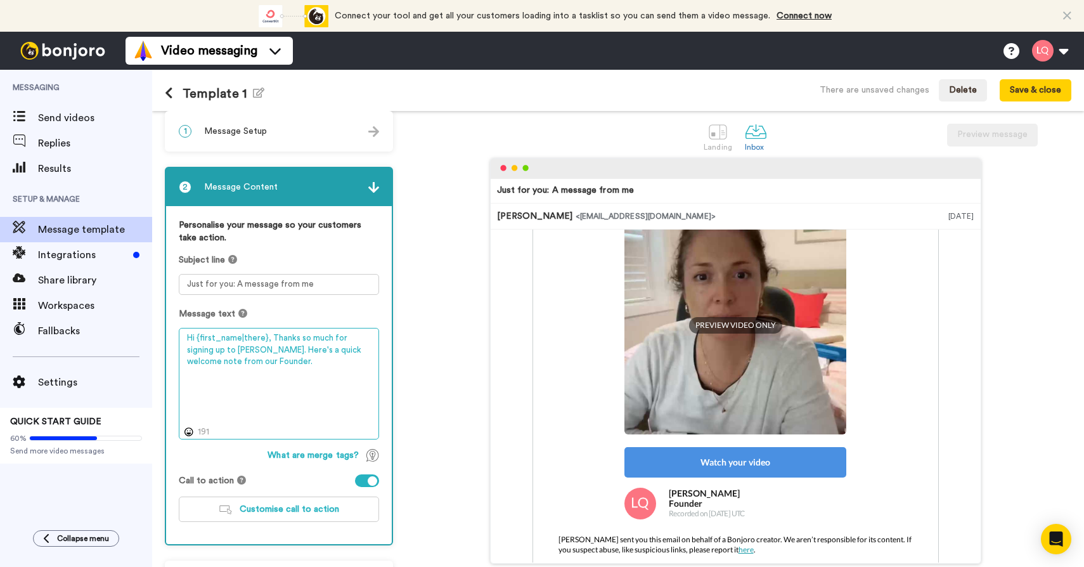
scroll to position [0, 0]
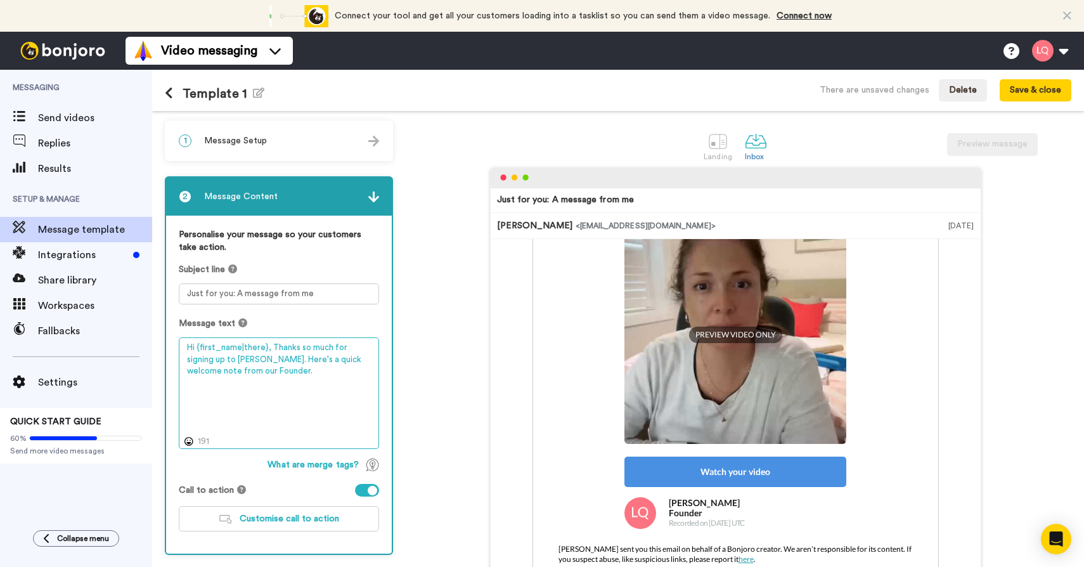
type textarea "Hi {first_name|there}, Thanks so much for signing up to Villey. Here's a quick …"
click at [371, 490] on div at bounding box center [373, 491] width 10 height 10
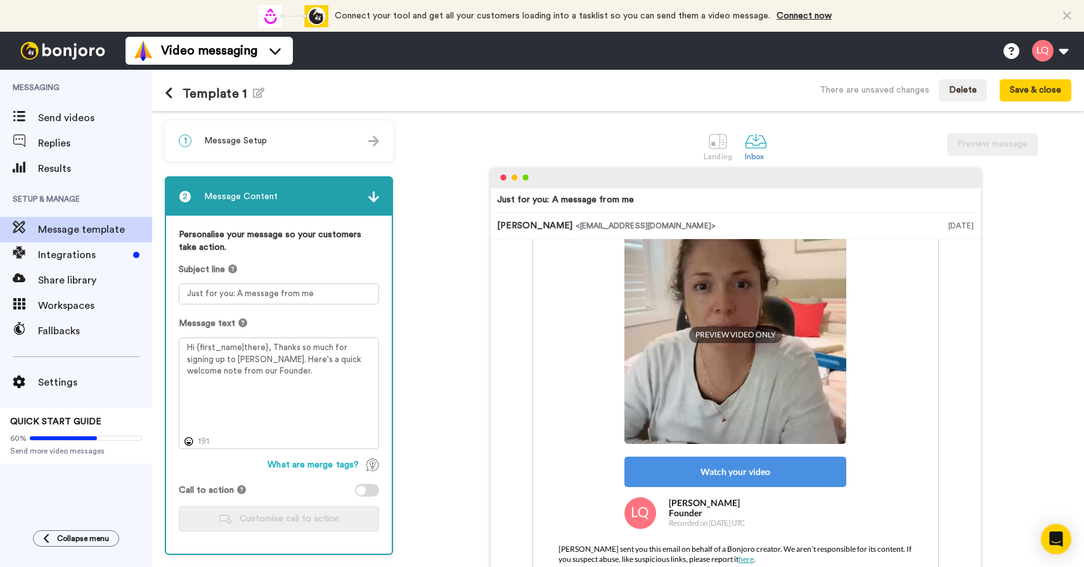
click at [370, 491] on div at bounding box center [367, 490] width 24 height 13
click at [373, 199] on img at bounding box center [373, 196] width 11 height 11
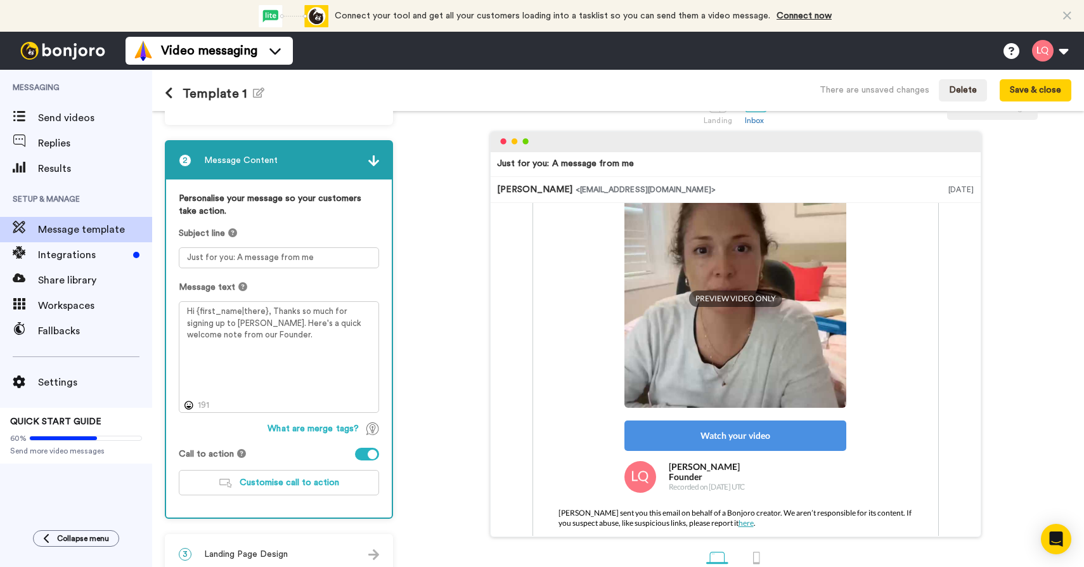
scroll to position [64, 0]
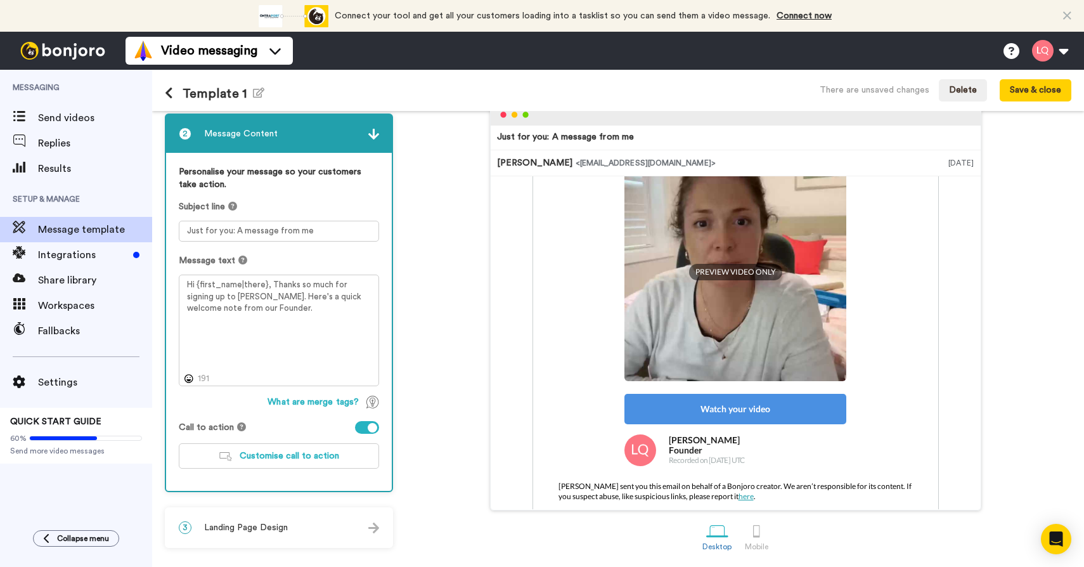
click at [282, 526] on span "Landing Page Design" at bounding box center [246, 527] width 84 height 13
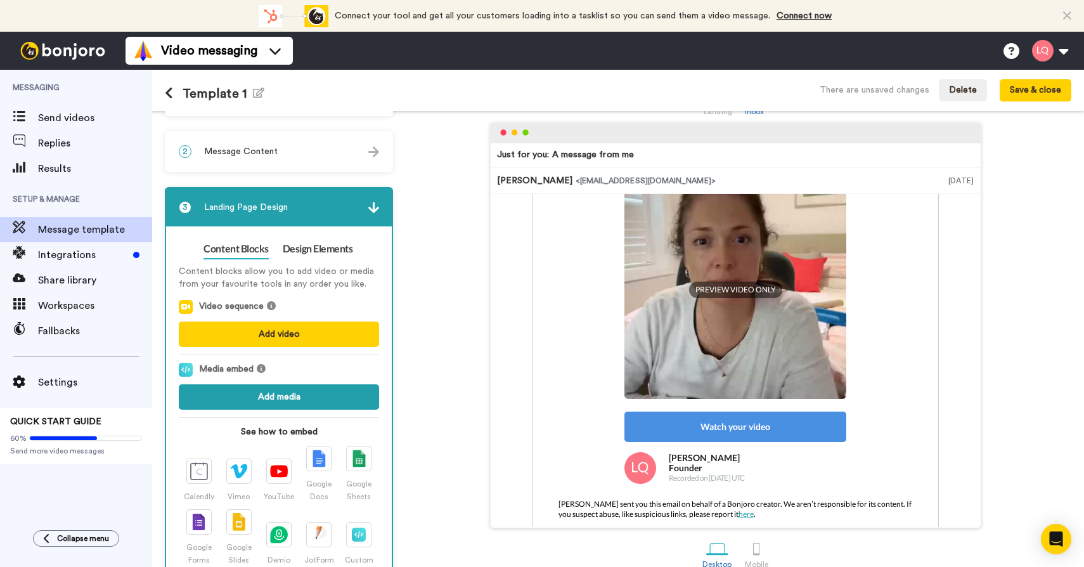
scroll to position [0, 0]
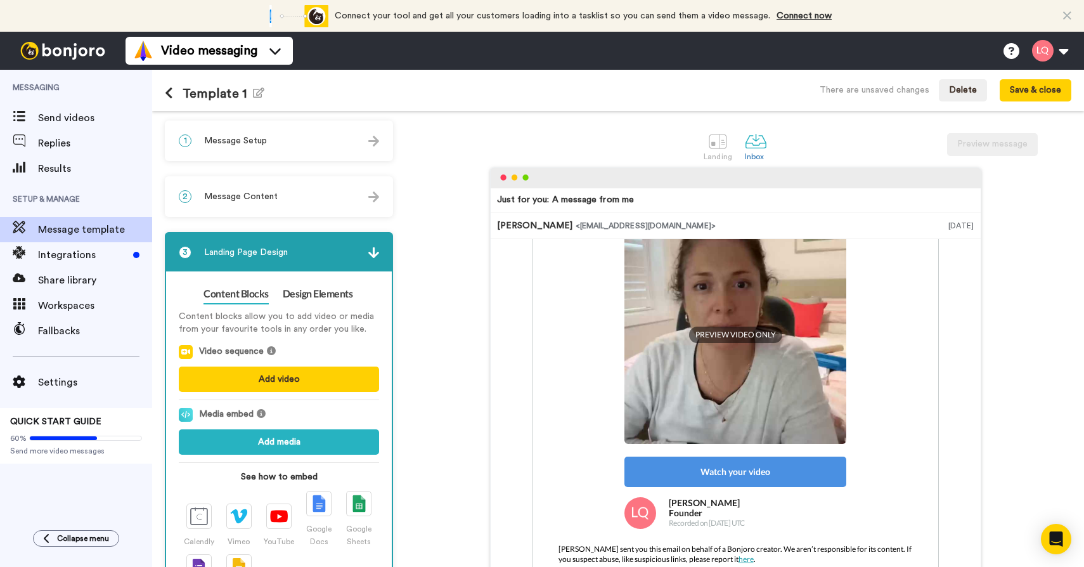
click at [377, 255] on img at bounding box center [373, 252] width 11 height 11
click at [373, 255] on img at bounding box center [373, 252] width 11 height 11
click at [888, 152] on div "Landing Inbox Preview message" at bounding box center [735, 146] width 672 height 44
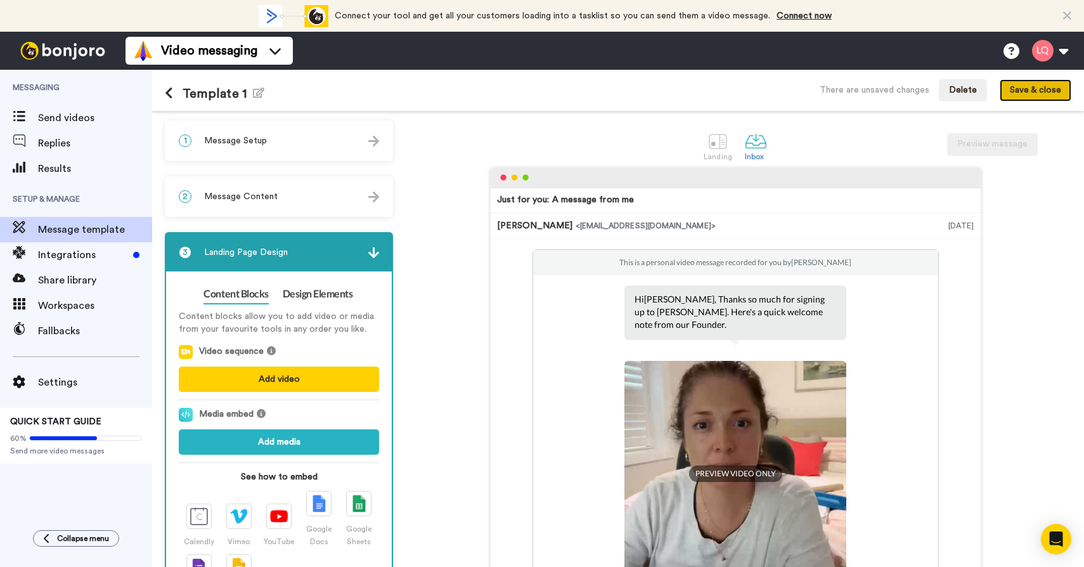
click at [1037, 93] on button "Save & close" at bounding box center [1036, 90] width 72 height 23
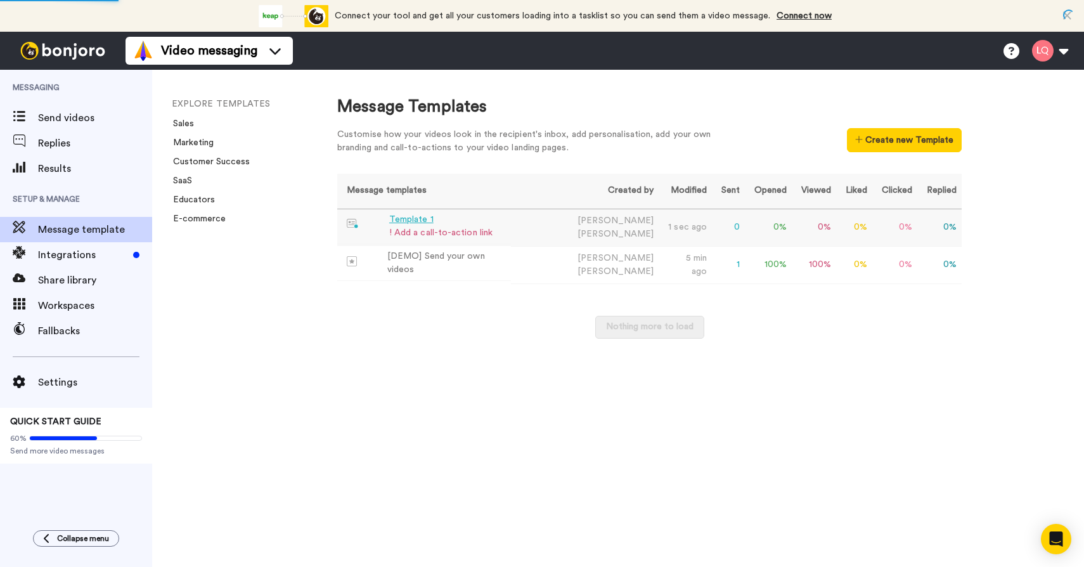
click at [445, 236] on div "! Add a call-to-action link" at bounding box center [440, 232] width 103 height 13
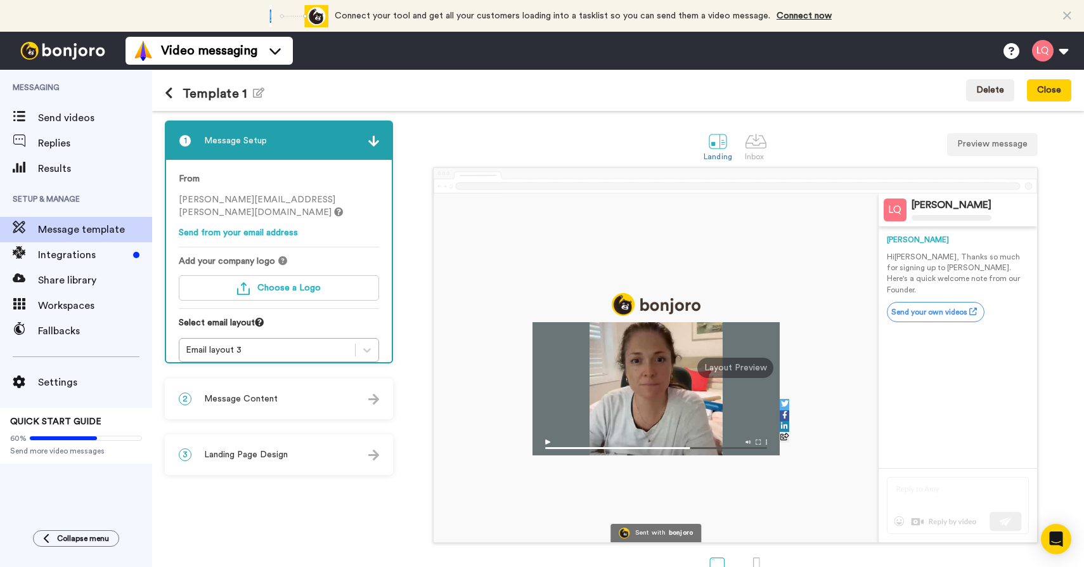
click at [299, 454] on div "3 Landing Page Design" at bounding box center [279, 454] width 226 height 38
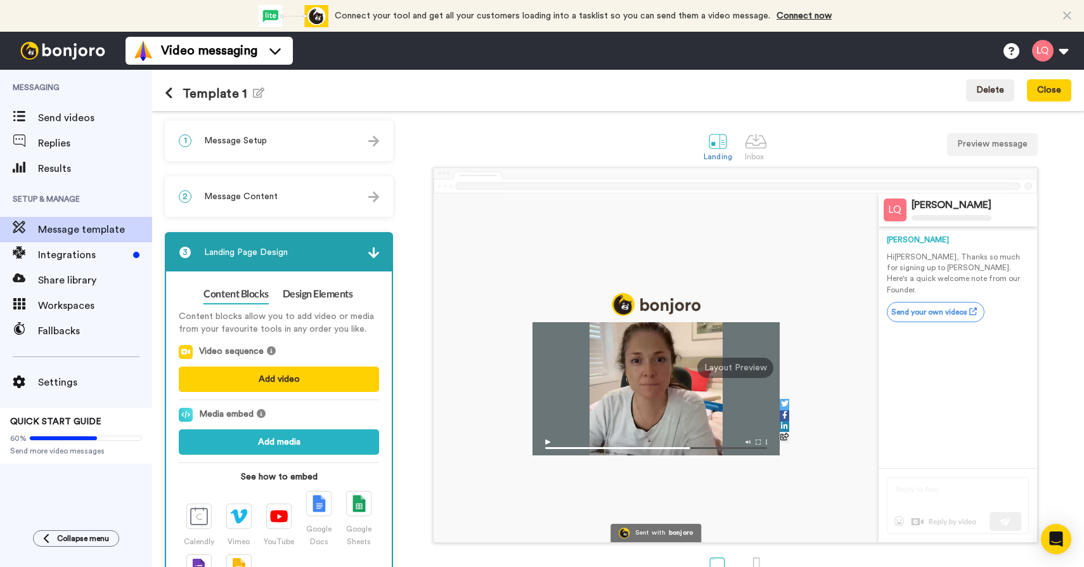
click at [324, 195] on div "2 Message Content" at bounding box center [279, 196] width 226 height 38
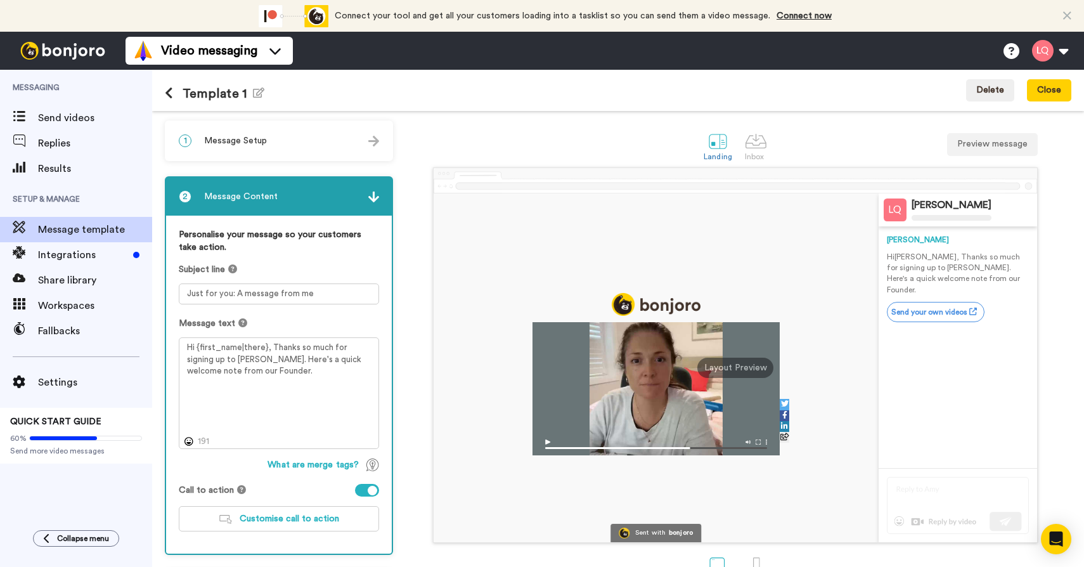
click at [365, 486] on div at bounding box center [367, 490] width 24 height 13
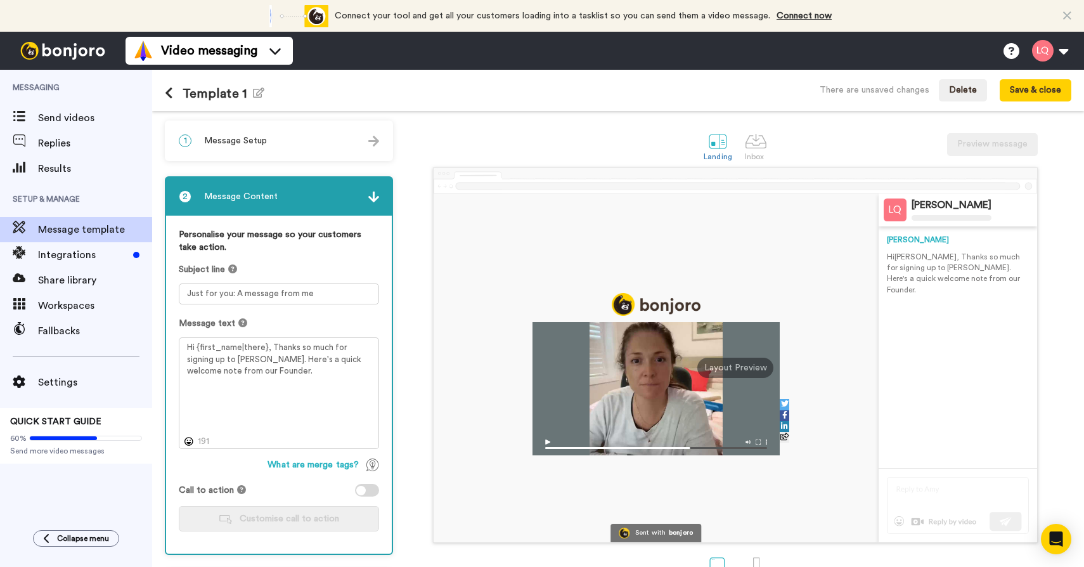
click at [372, 488] on div at bounding box center [367, 490] width 24 height 13
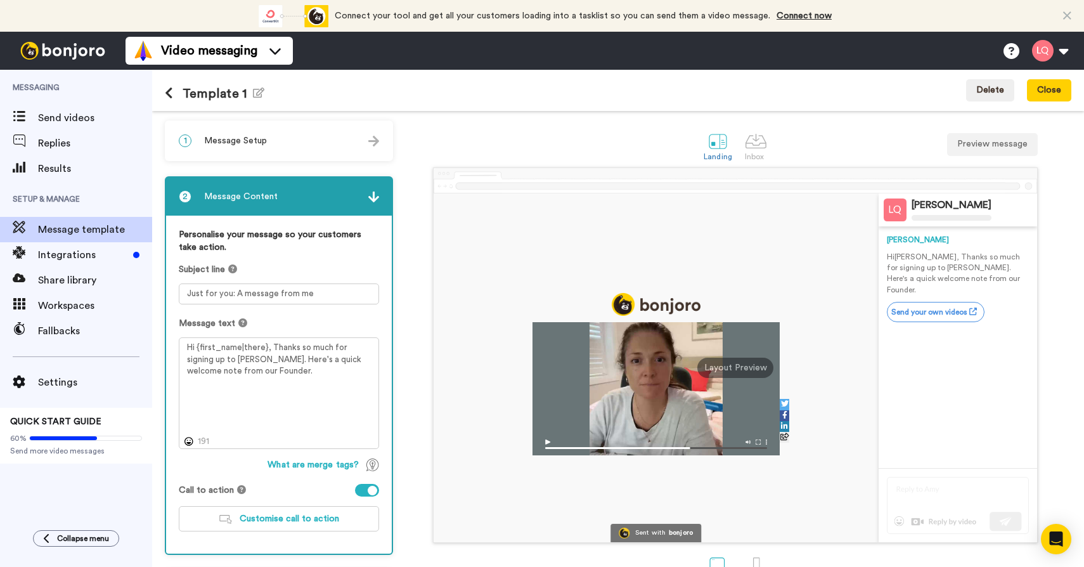
click at [366, 492] on div at bounding box center [367, 490] width 24 height 13
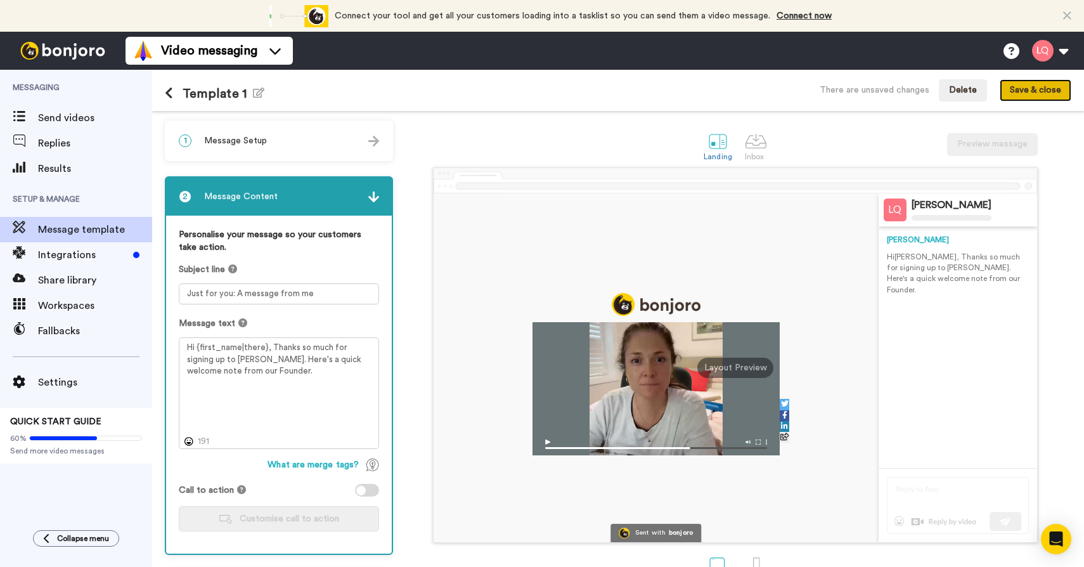
click at [1045, 93] on button "Save & close" at bounding box center [1036, 90] width 72 height 23
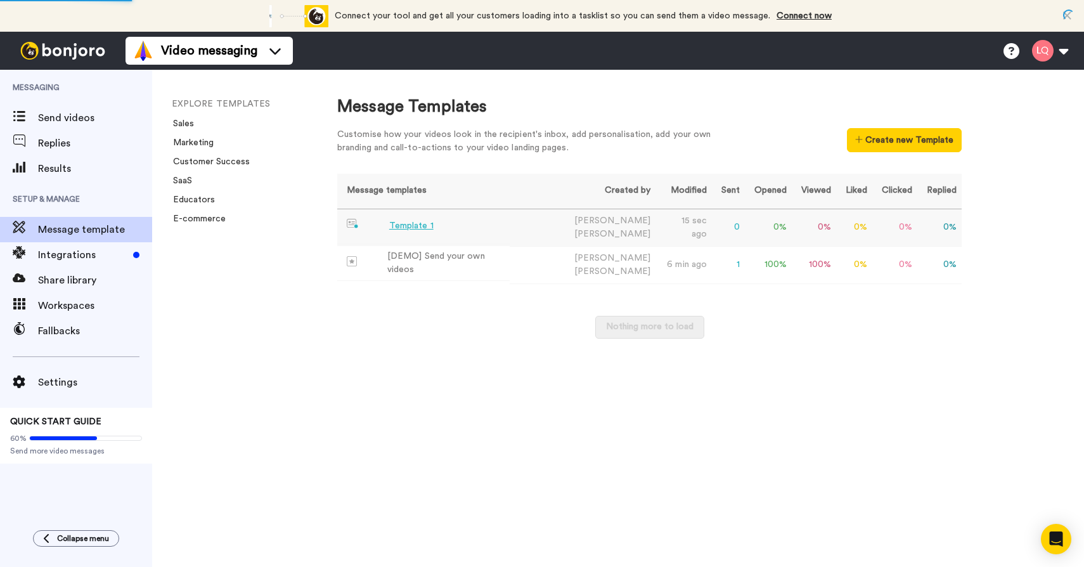
click at [423, 231] on div "Template 1" at bounding box center [411, 225] width 44 height 13
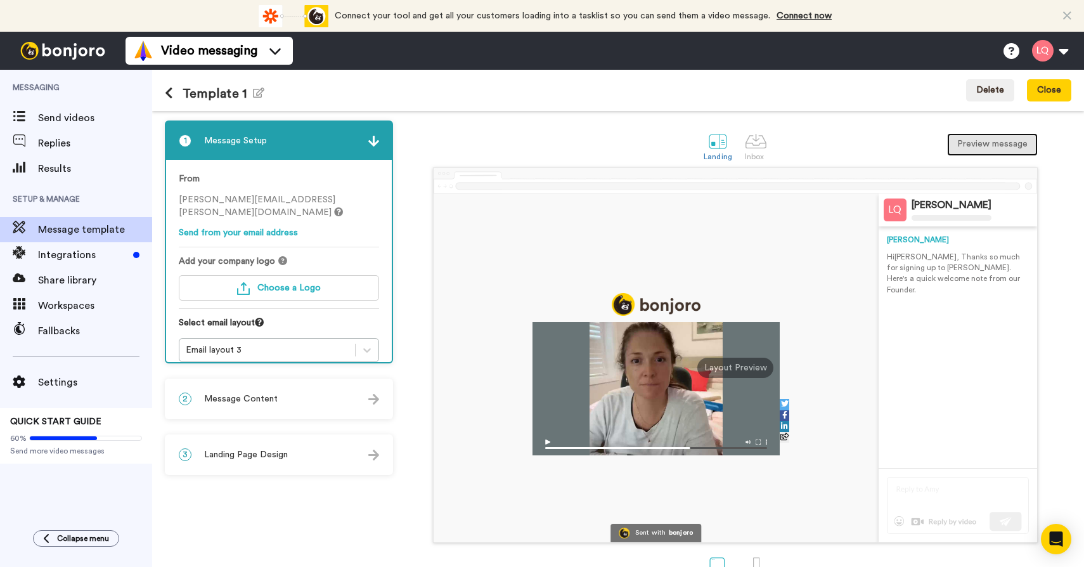
click at [988, 148] on button "Preview message" at bounding box center [992, 144] width 91 height 23
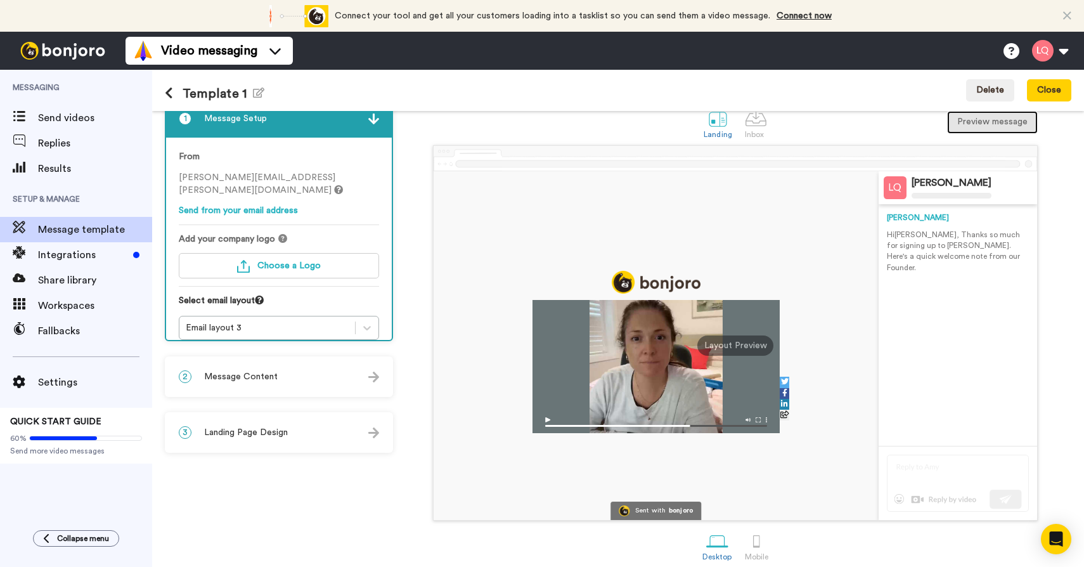
scroll to position [34, 0]
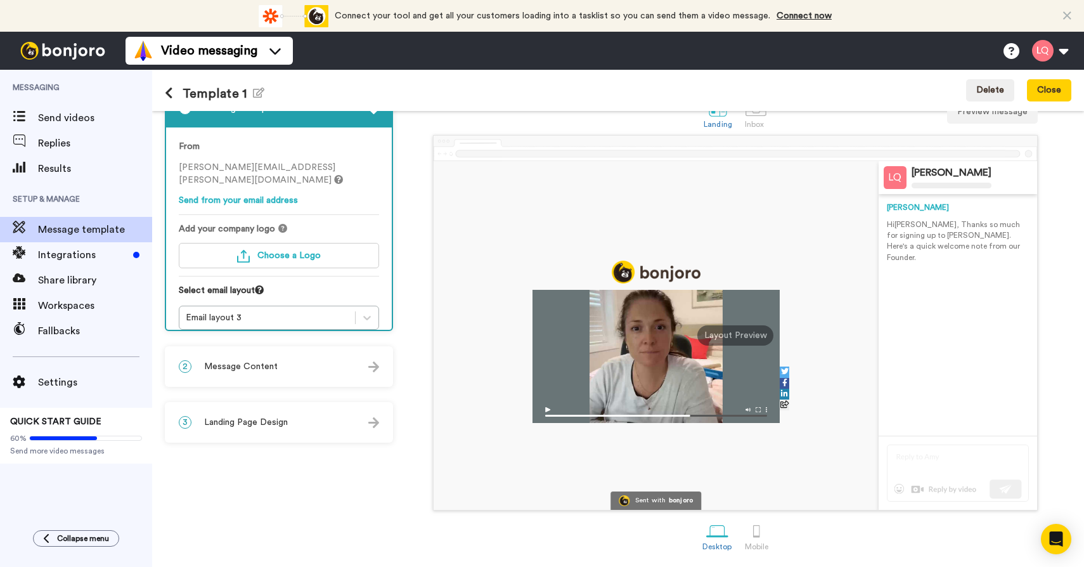
click at [304, 363] on div "2 Message Content" at bounding box center [279, 366] width 226 height 38
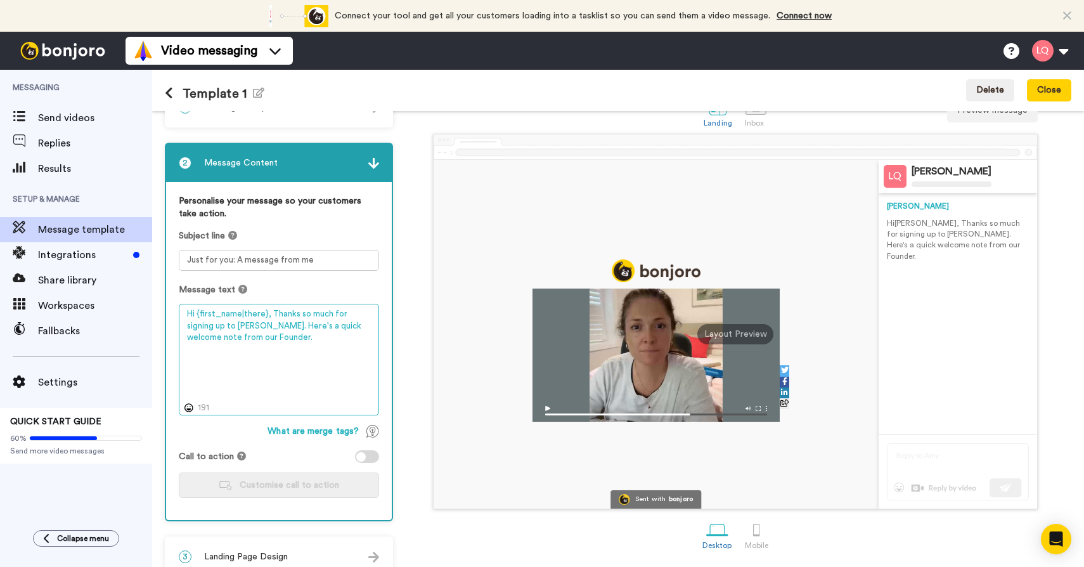
click at [270, 365] on textarea "Hi {first_name|there}, Thanks so much for signing up to Villey. Here's a quick …" at bounding box center [279, 360] width 200 height 112
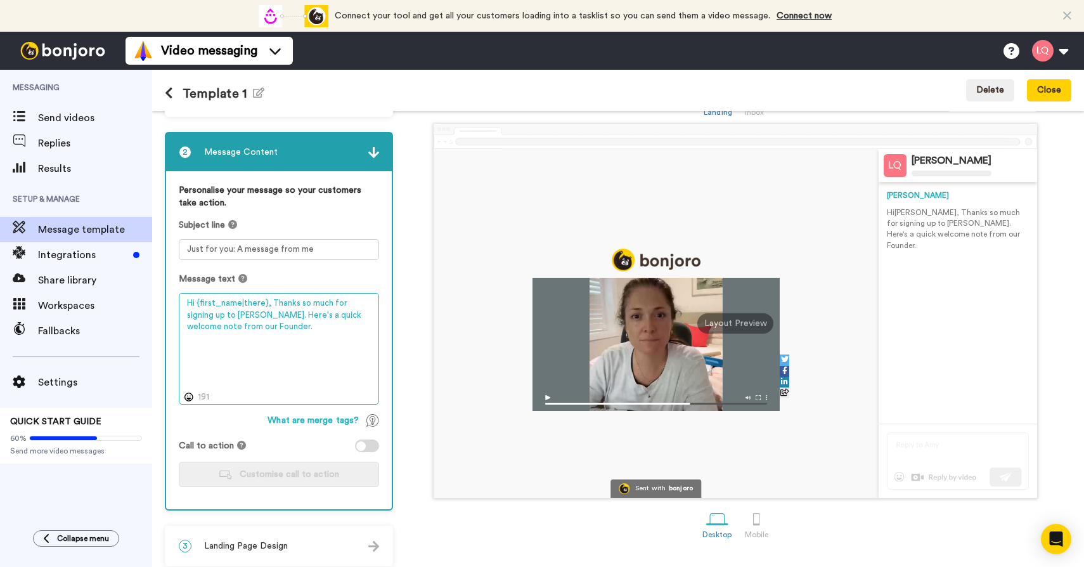
scroll to position [53, 0]
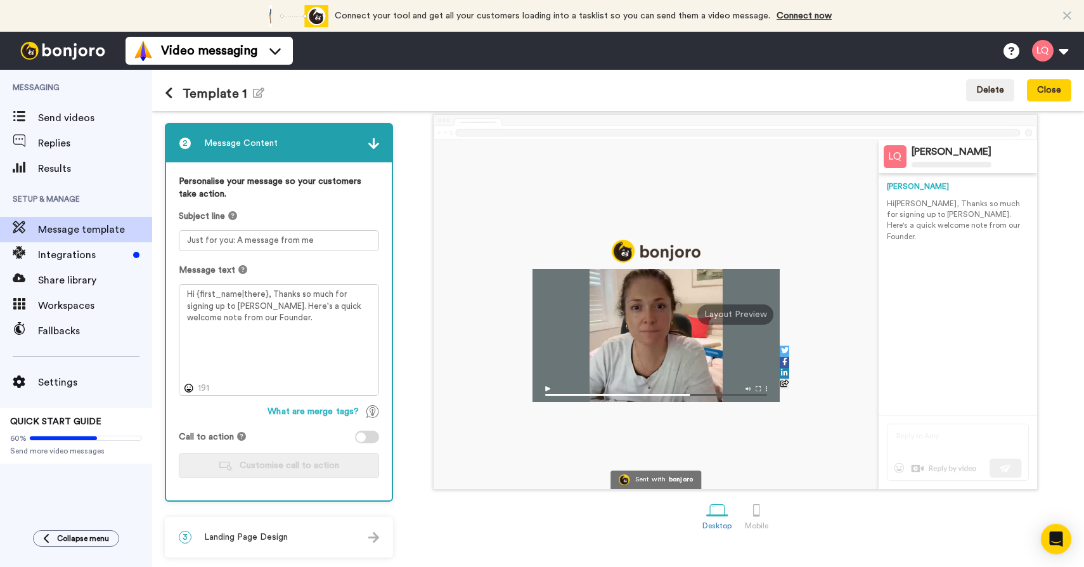
click at [363, 438] on div at bounding box center [361, 437] width 10 height 10
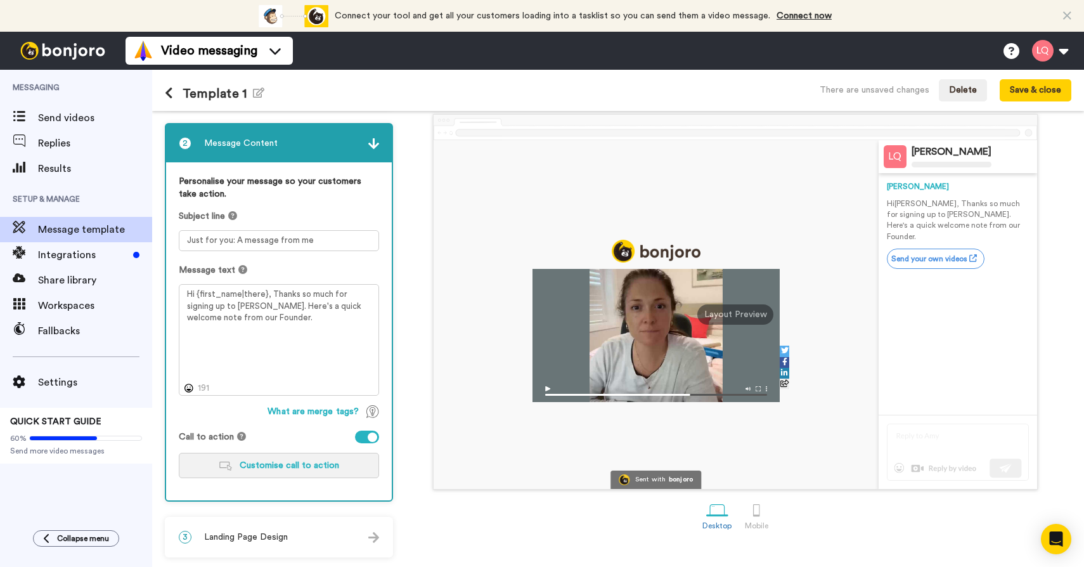
click at [326, 461] on span "Customise call to action" at bounding box center [290, 465] width 100 height 9
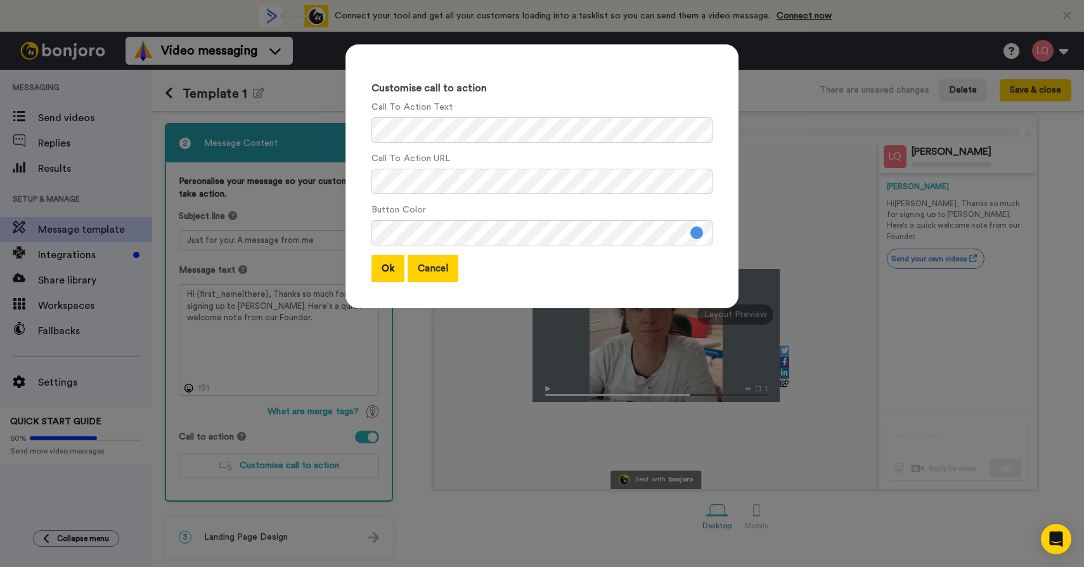
click at [438, 274] on button "Cancel" at bounding box center [433, 268] width 51 height 27
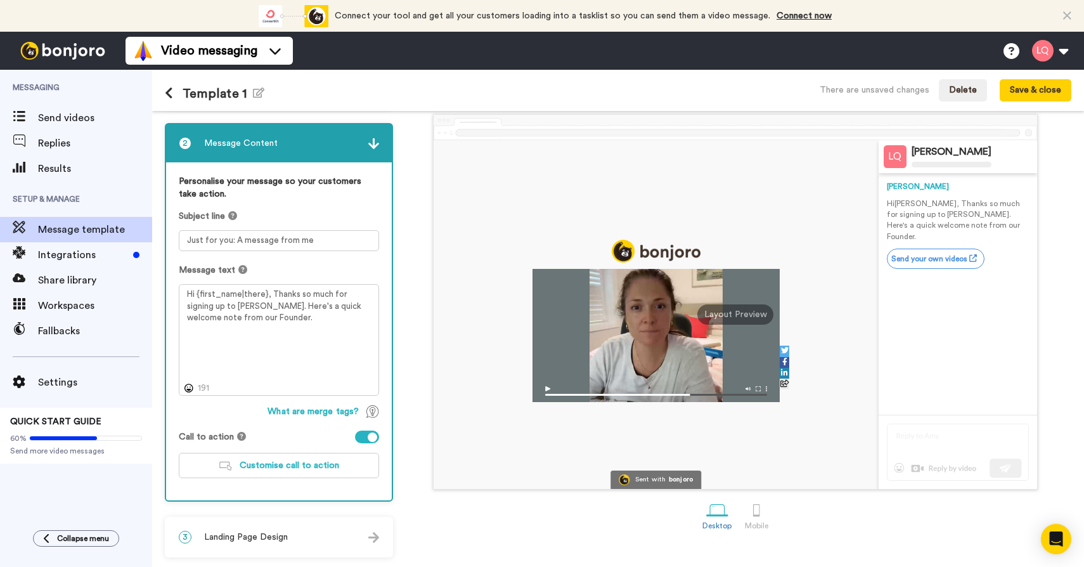
click at [363, 445] on div "Personalise your message so your customers take action. Subject line Just for y…" at bounding box center [279, 331] width 226 height 338
click at [363, 439] on div at bounding box center [367, 436] width 24 height 13
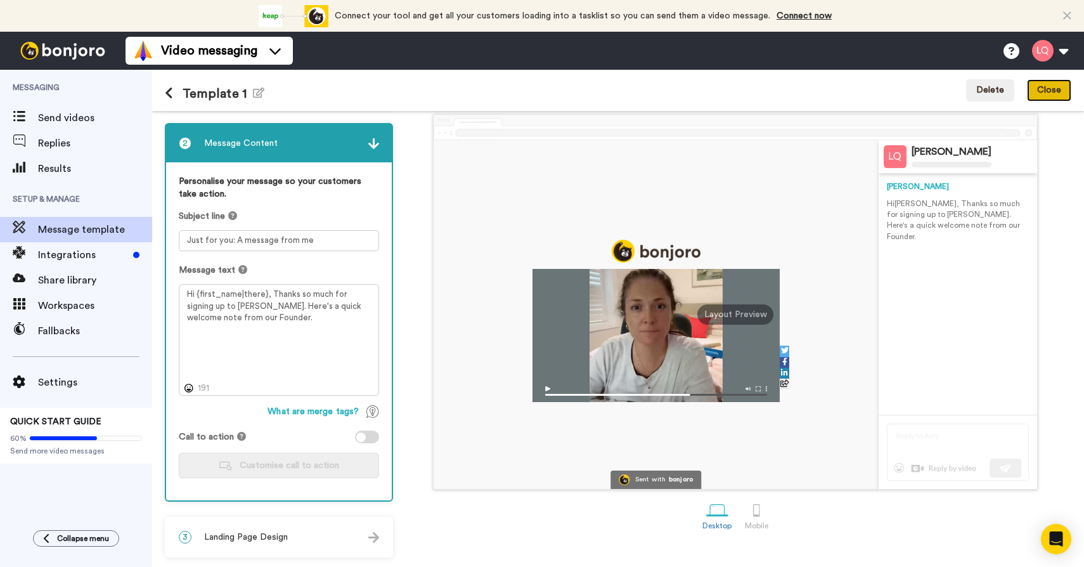
click at [1045, 94] on button "Close" at bounding box center [1049, 90] width 44 height 23
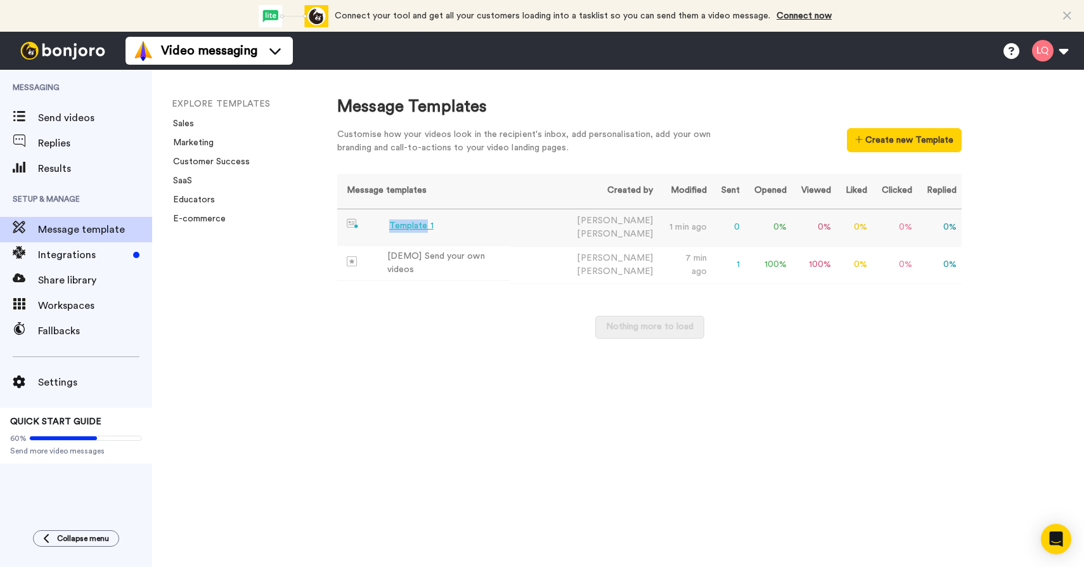
click at [416, 228] on div "Template 1" at bounding box center [411, 225] width 44 height 13
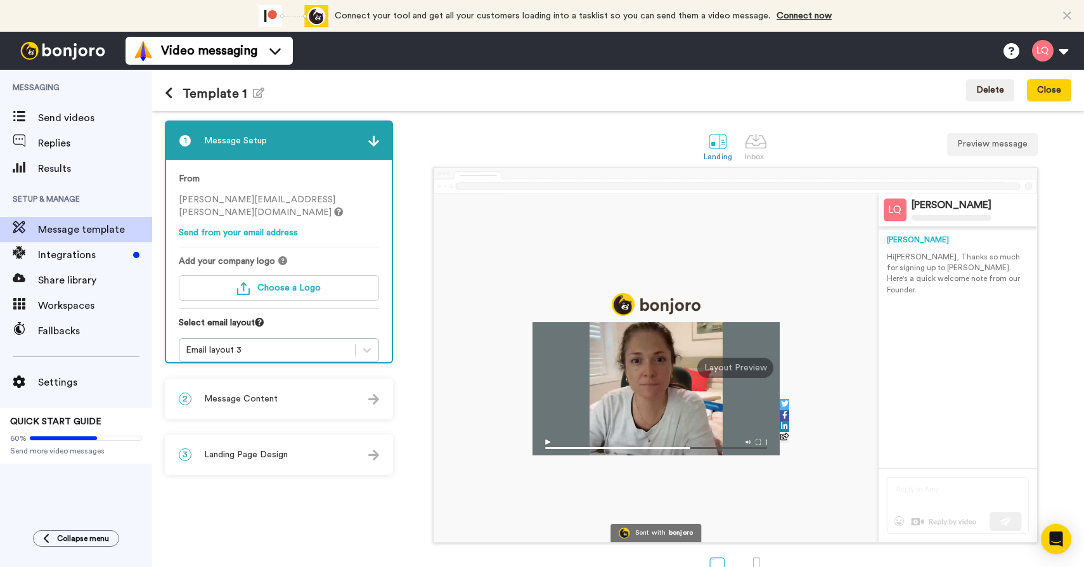
click at [217, 96] on h1 "Template 1 Edit name" at bounding box center [215, 93] width 100 height 15
click at [271, 93] on div "Template 1 Edit name Delete Close" at bounding box center [618, 90] width 932 height 41
click at [257, 94] on icon "button" at bounding box center [258, 92] width 11 height 10
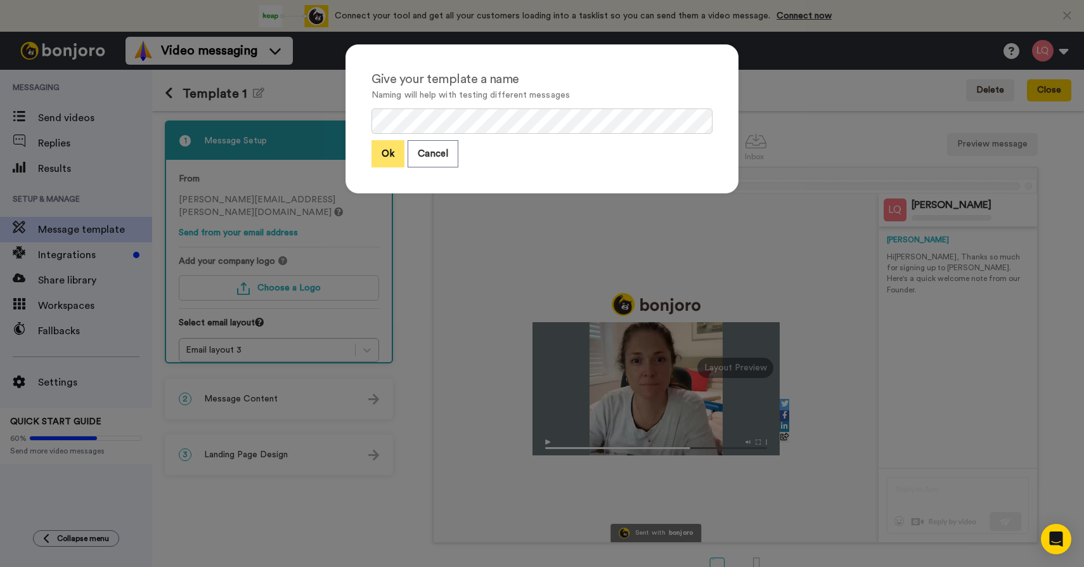
click at [378, 152] on button "Ok" at bounding box center [387, 153] width 33 height 27
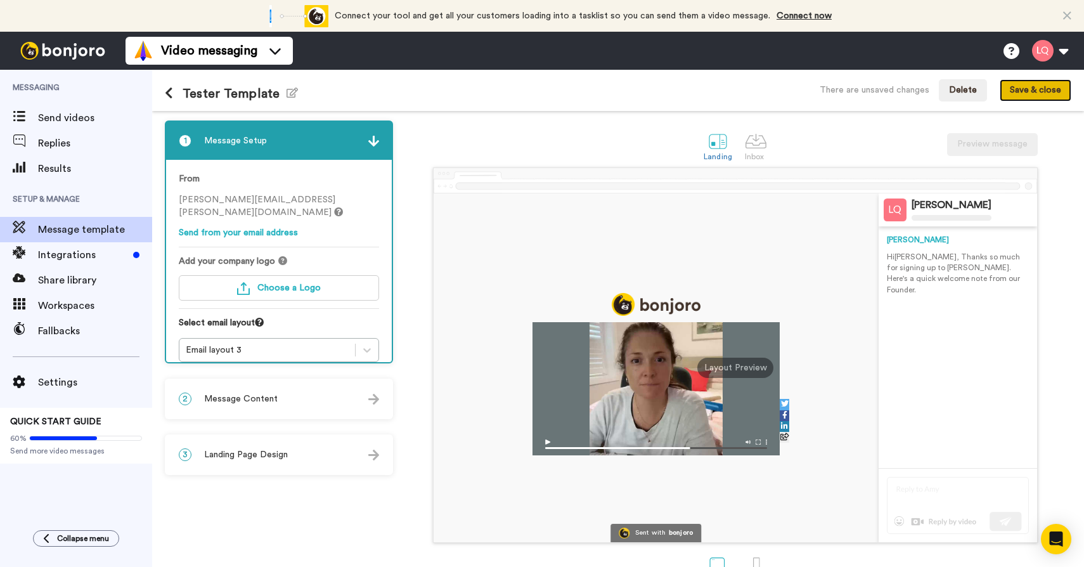
click at [1026, 88] on button "Save & close" at bounding box center [1036, 90] width 72 height 23
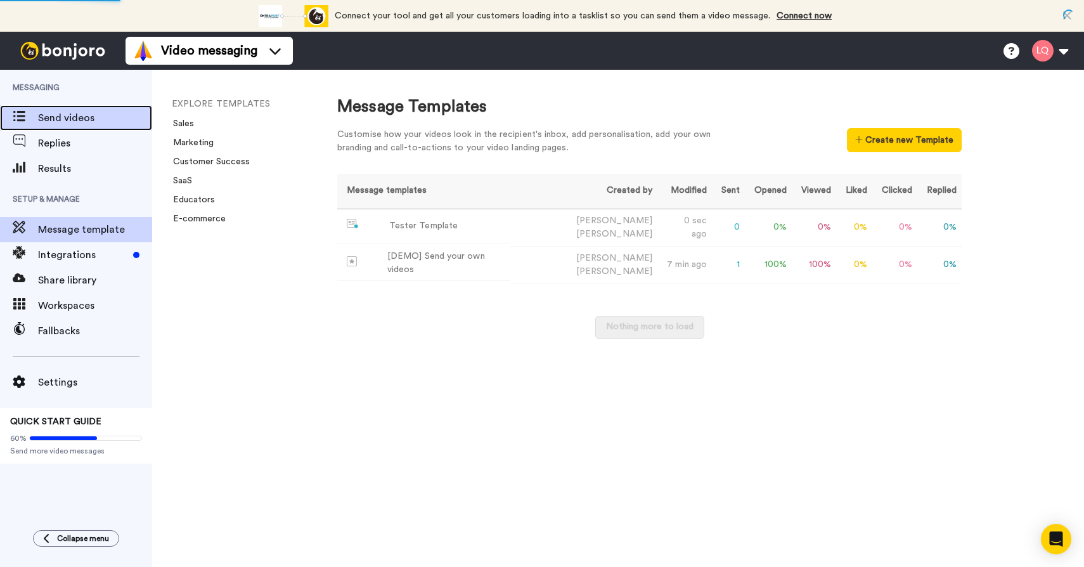
click at [89, 120] on span "Send videos" at bounding box center [95, 117] width 114 height 15
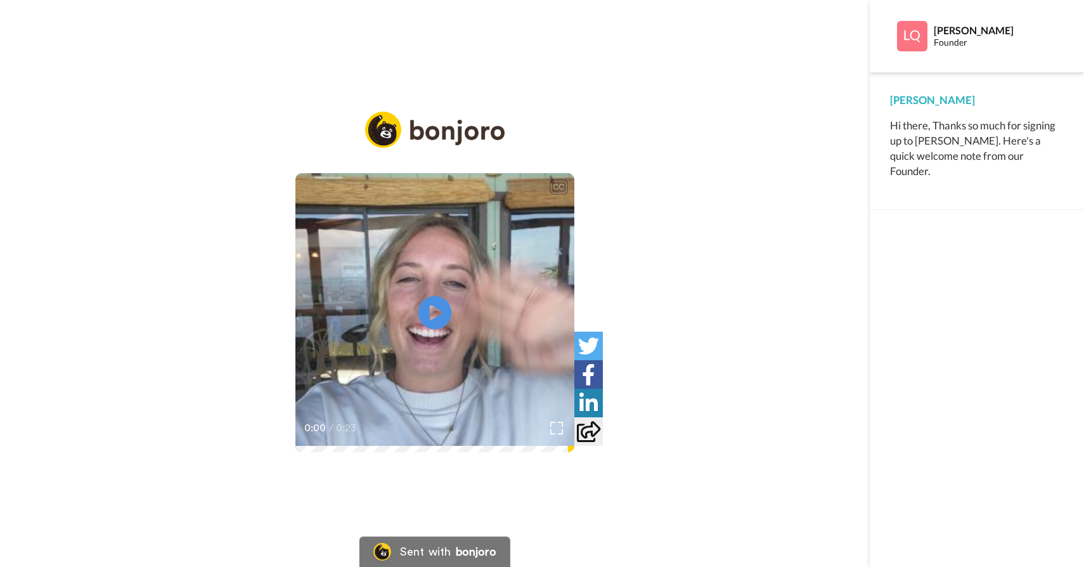
click at [439, 309] on icon "Play/Pause" at bounding box center [435, 313] width 34 height 60
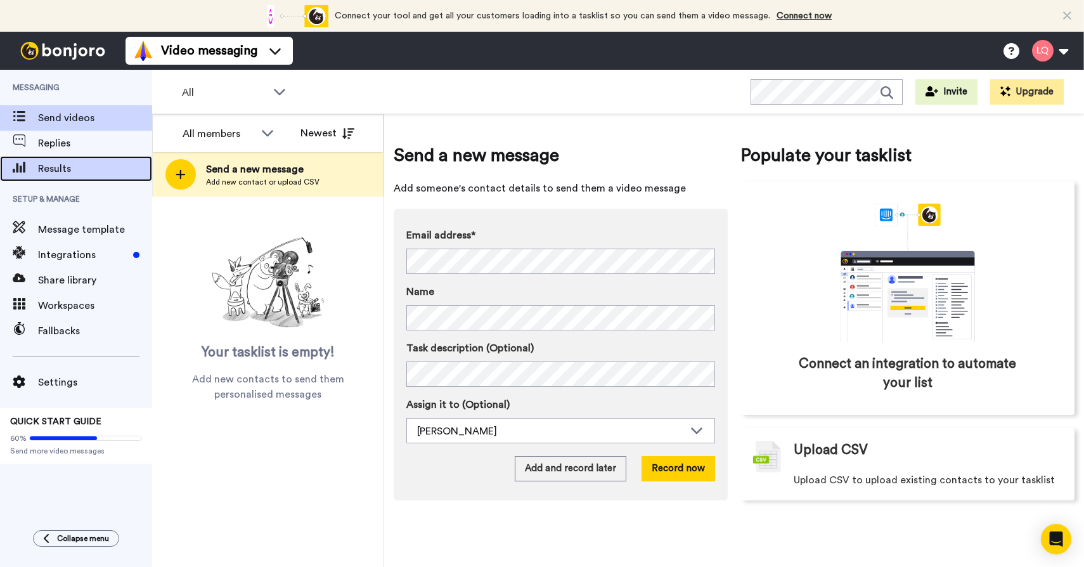
click at [93, 165] on span "Results" at bounding box center [95, 168] width 114 height 15
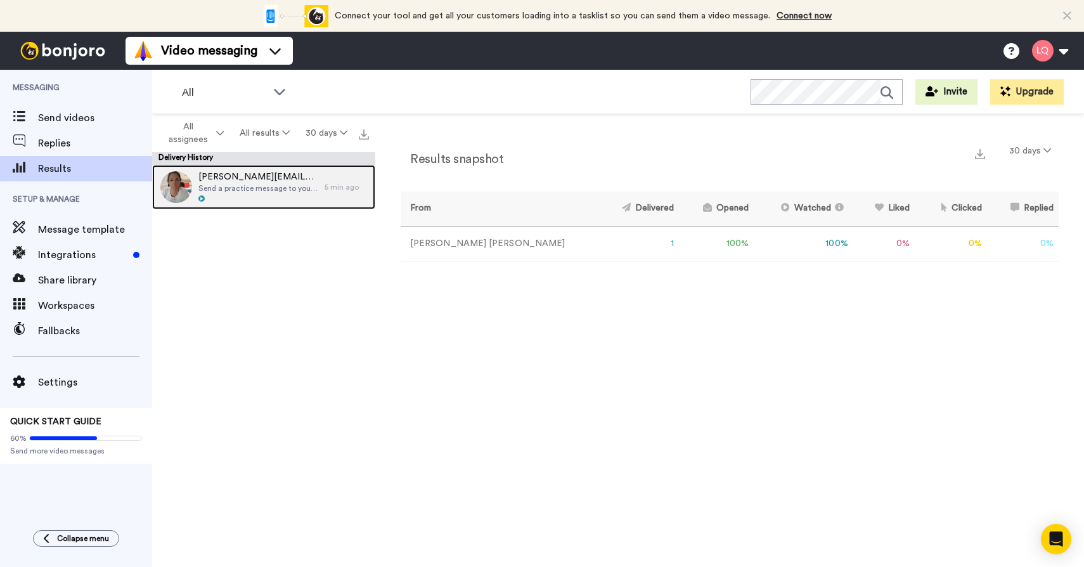
click at [250, 187] on span "Send a practice message to yourself" at bounding box center [258, 188] width 120 height 10
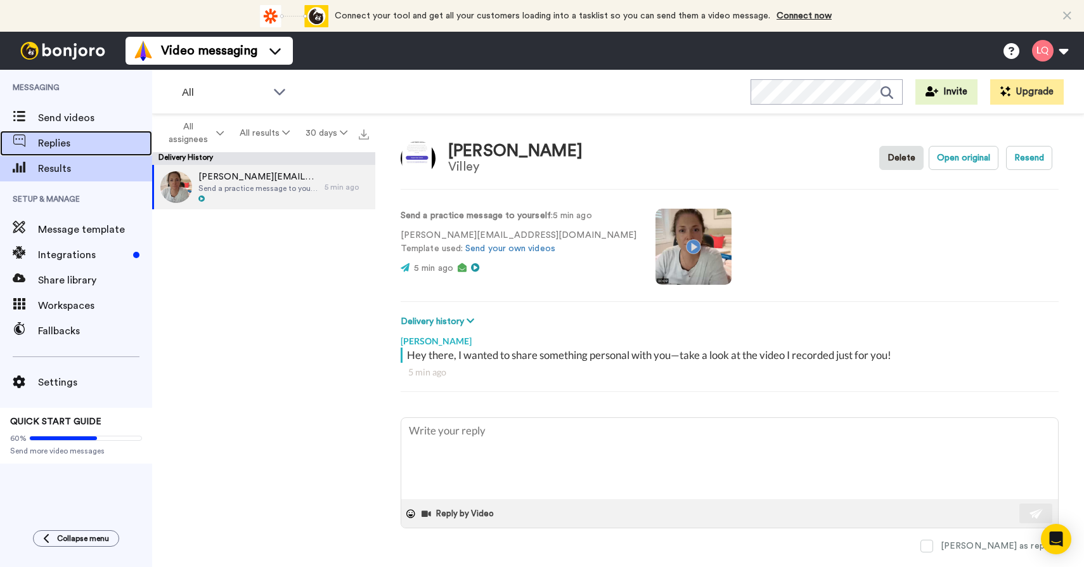
click at [92, 145] on span "Replies" at bounding box center [95, 143] width 114 height 15
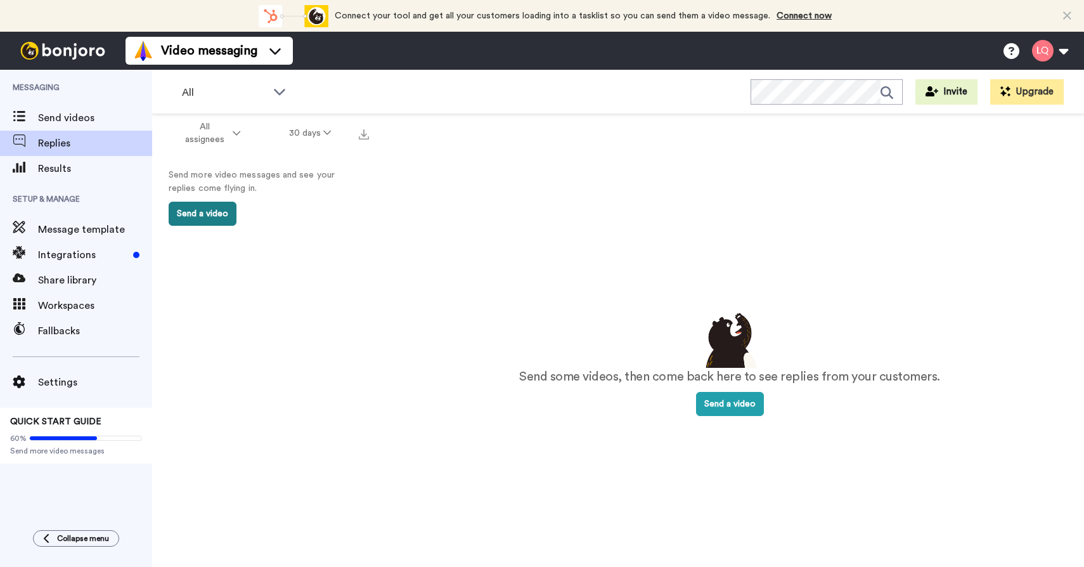
click at [219, 219] on button "Send a video" at bounding box center [203, 214] width 68 height 24
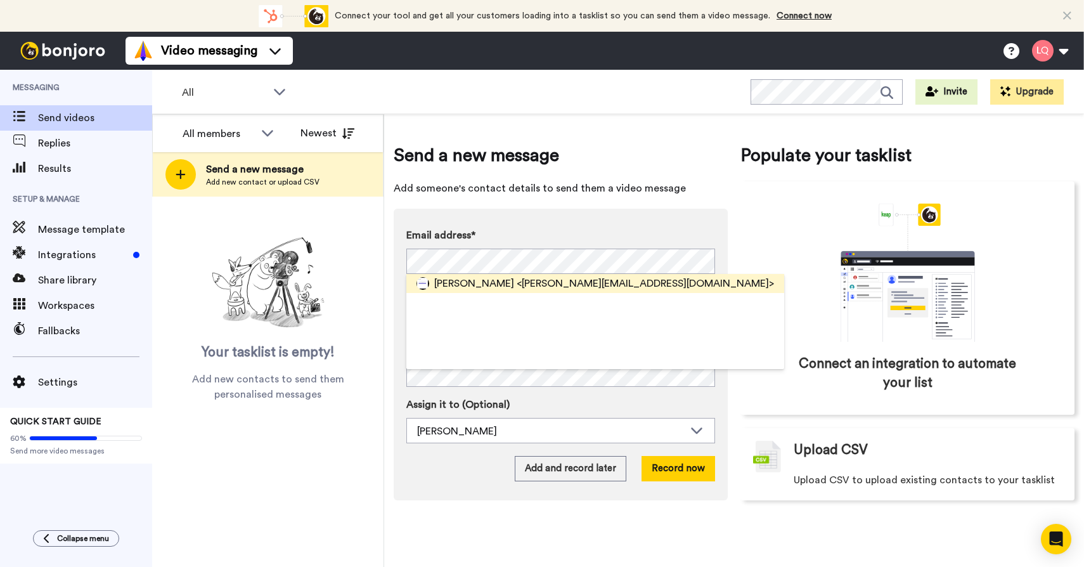
click at [517, 286] on span "<[PERSON_NAME][EMAIL_ADDRESS][DOMAIN_NAME]>" at bounding box center [645, 283] width 257 height 15
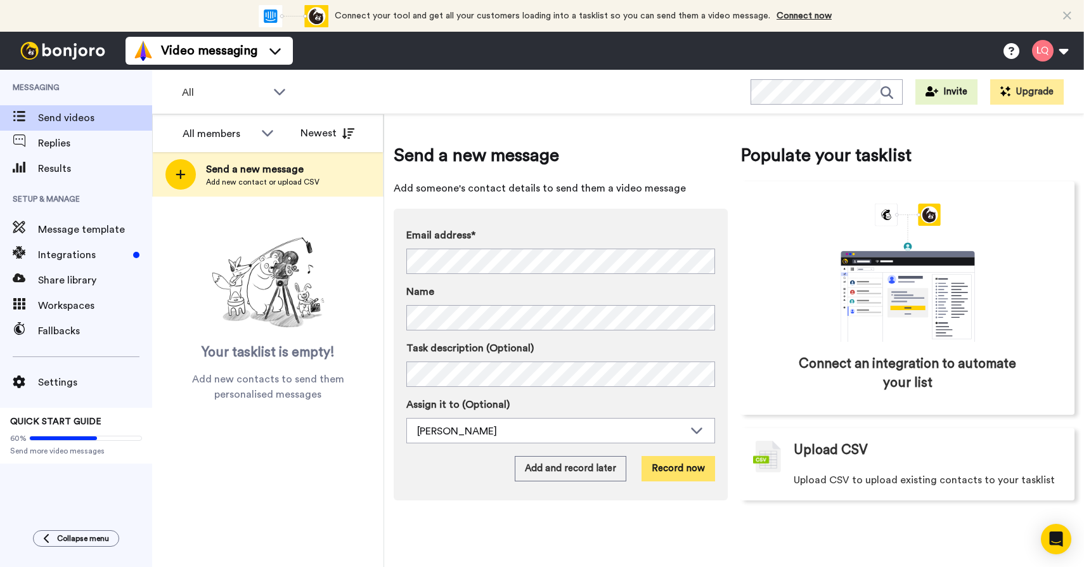
click at [683, 477] on button "Record now" at bounding box center [679, 468] width 74 height 25
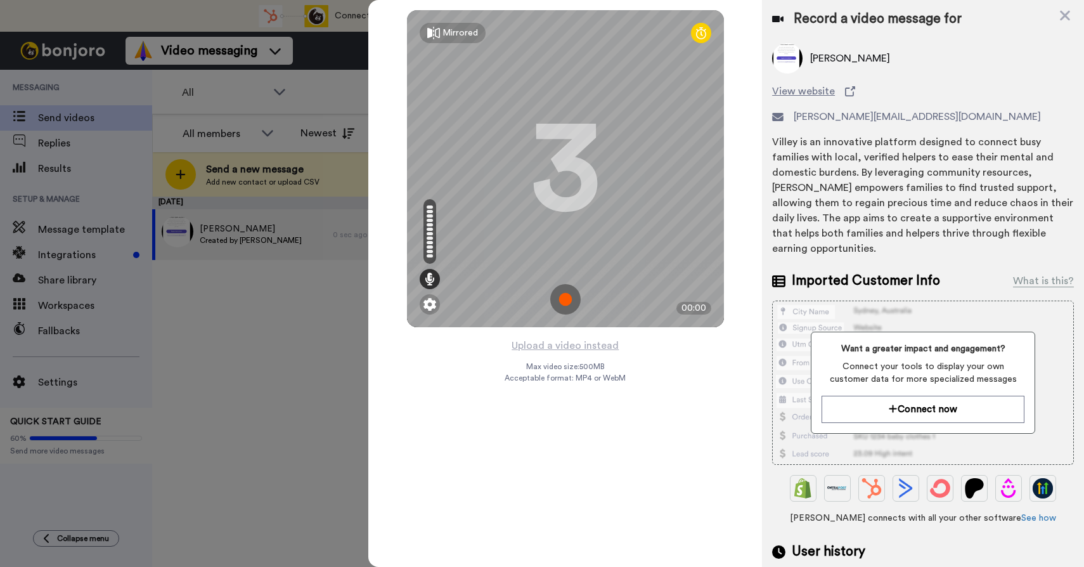
click at [558, 308] on img at bounding box center [565, 299] width 30 height 30
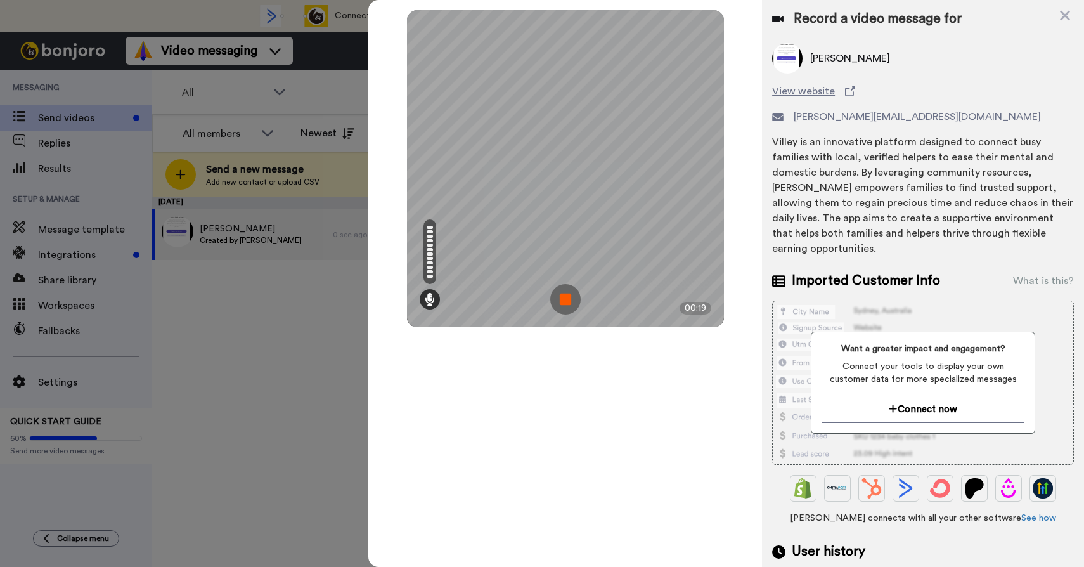
click at [554, 304] on img at bounding box center [565, 299] width 30 height 30
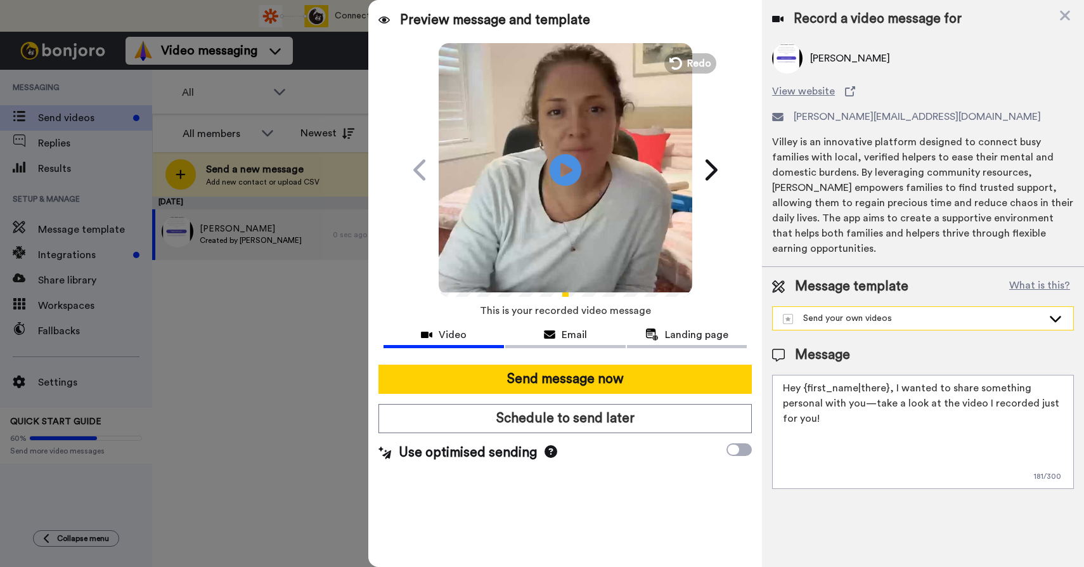
click at [819, 312] on div "Send your own videos" at bounding box center [913, 318] width 260 height 13
click at [832, 340] on div "Tester Template" at bounding box center [825, 346] width 90 height 13
type textarea "Hi {first_name|there}, Thanks so much for signing up to Villey. Here's a quick …"
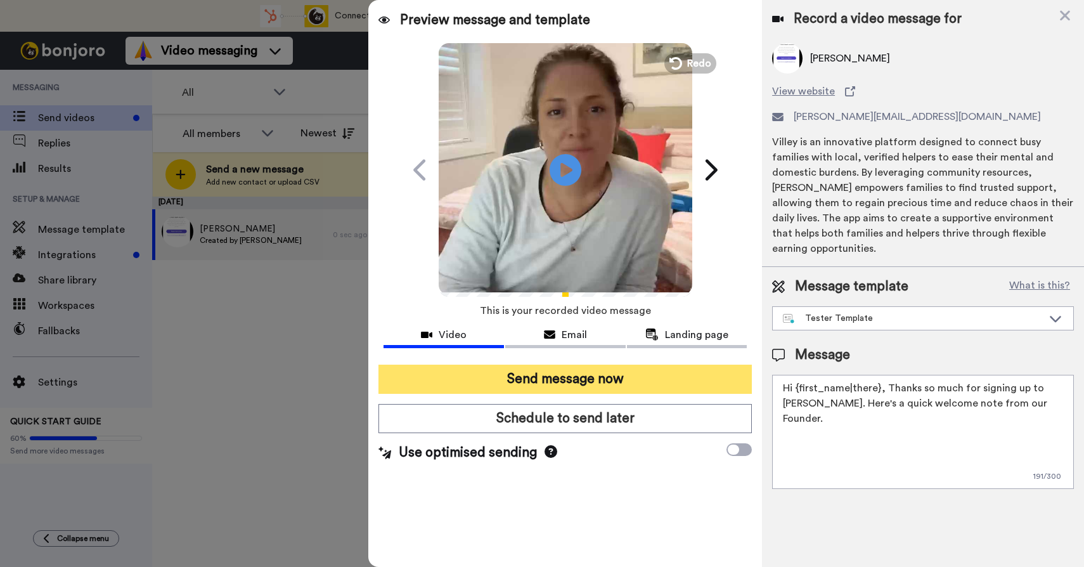
click at [605, 376] on button "Send message now" at bounding box center [564, 378] width 373 height 29
